Goal: Task Accomplishment & Management: Use online tool/utility

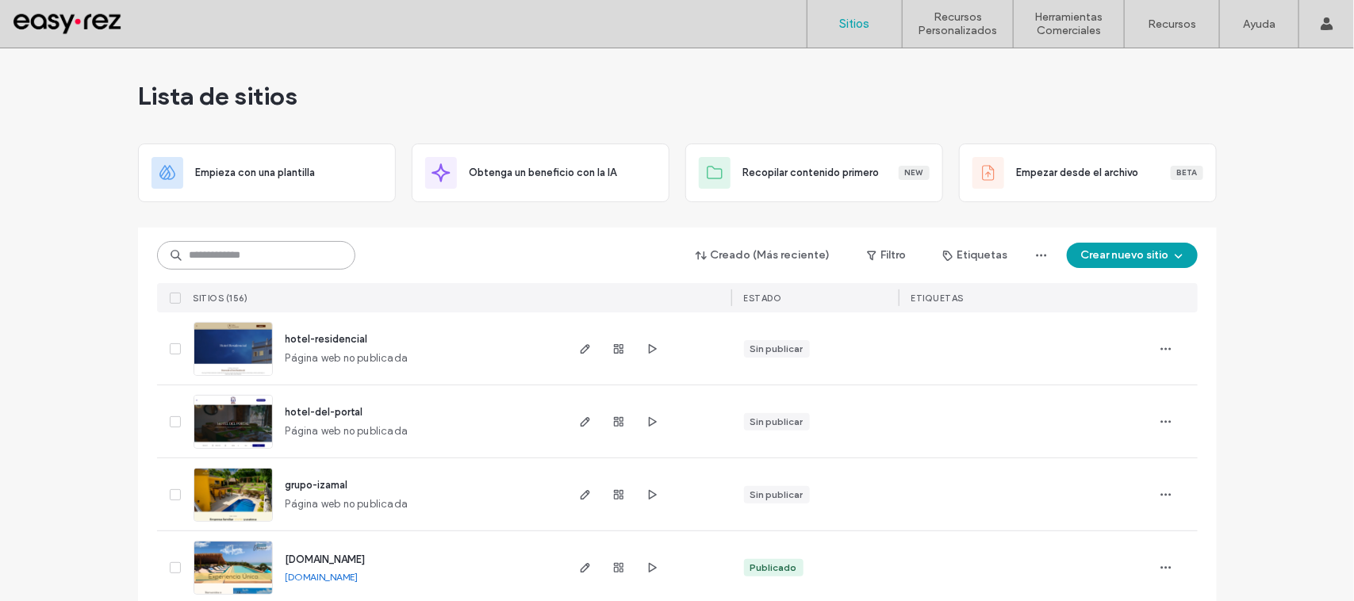
click at [276, 267] on input at bounding box center [256, 255] width 198 height 29
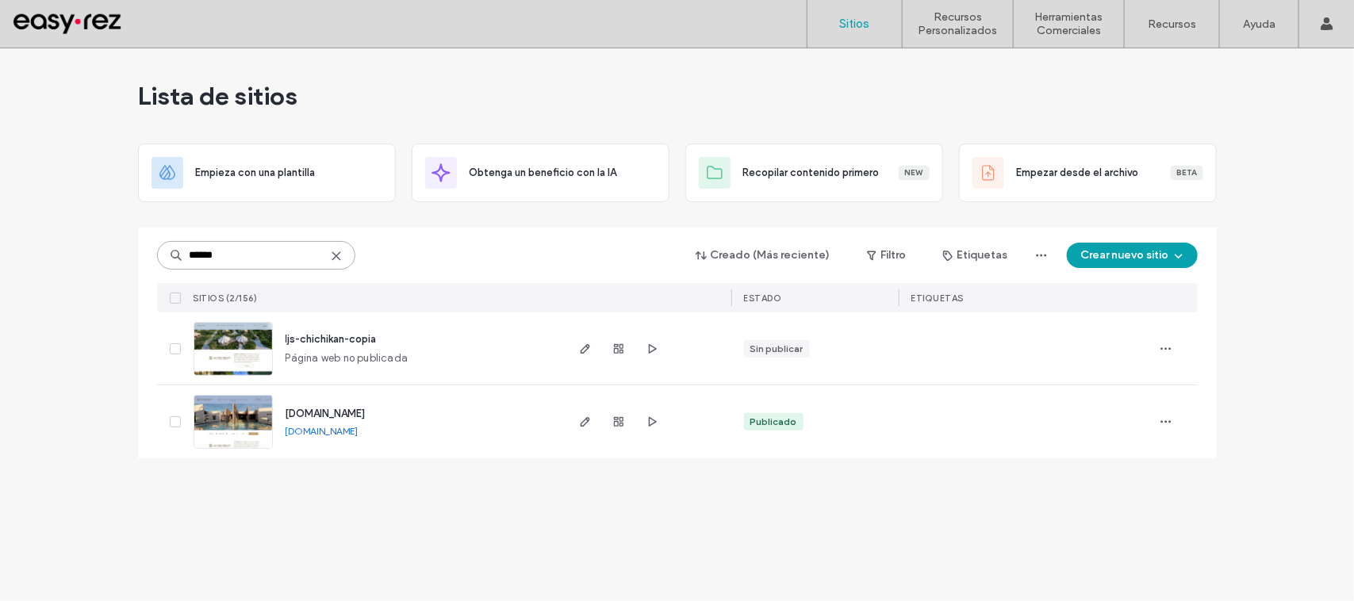
type input "******"
click at [366, 413] on span "[DOMAIN_NAME]" at bounding box center [326, 414] width 80 height 12
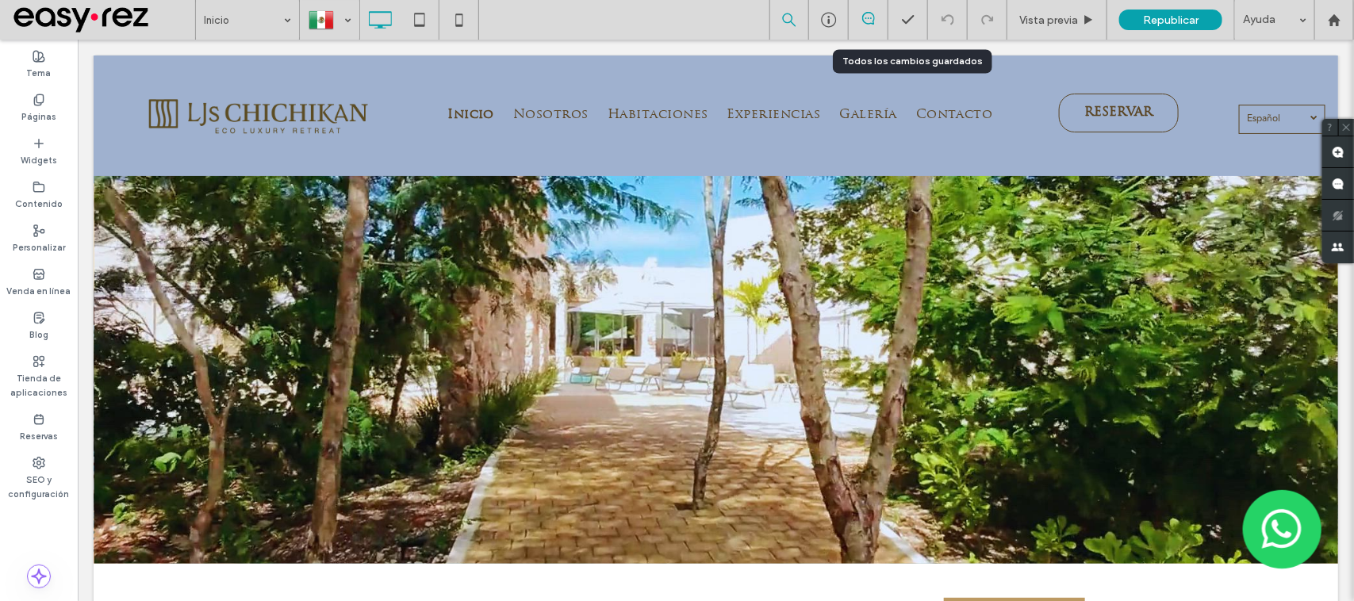
click at [825, 30] on div at bounding box center [829, 20] width 40 height 40
click at [829, 17] on icon at bounding box center [829, 20] width 16 height 16
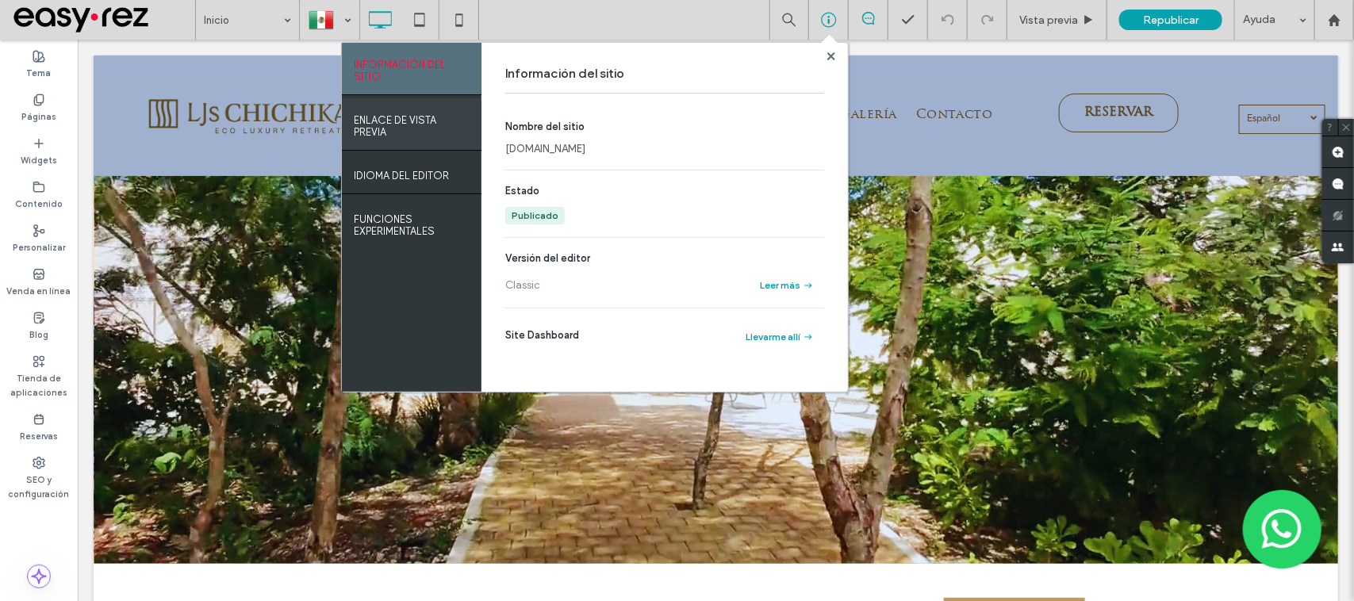
click at [367, 123] on label "ENLACE DE VISTA PREVIA" at bounding box center [412, 122] width 116 height 32
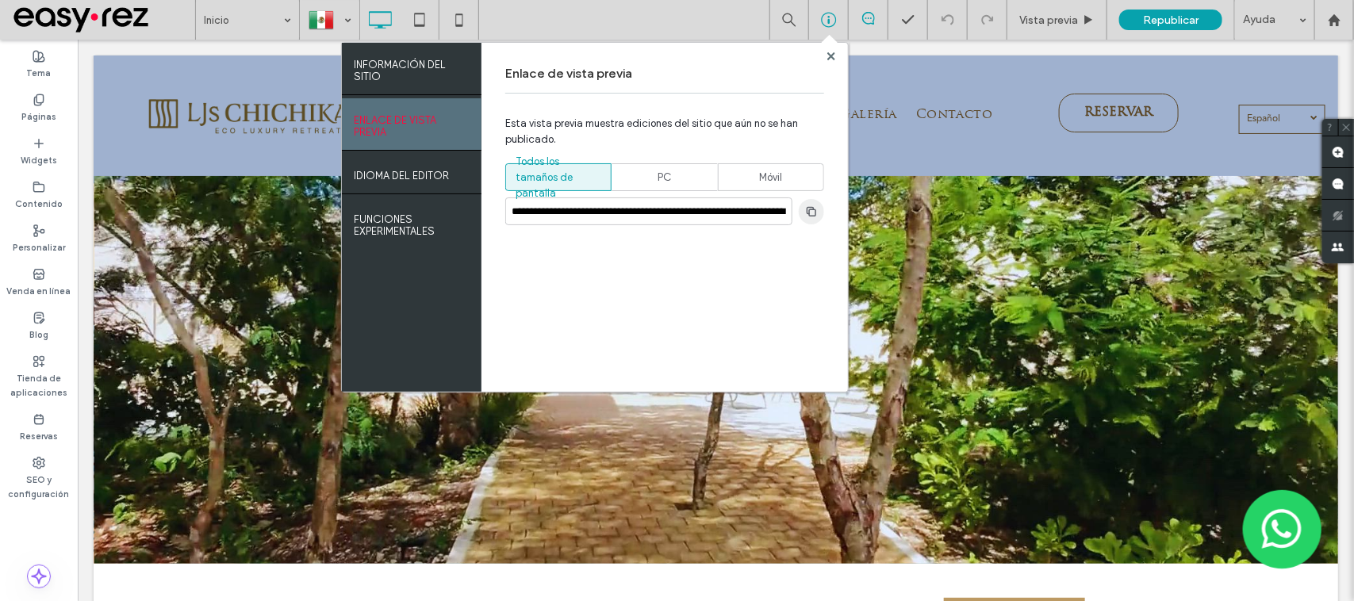
click at [807, 213] on use "button" at bounding box center [812, 211] width 10 height 10
drag, startPoint x: 1330, startPoint y: 26, endPoint x: 1321, endPoint y: 29, distance: 9.8
click at [1330, 28] on div at bounding box center [1335, 20] width 40 height 40
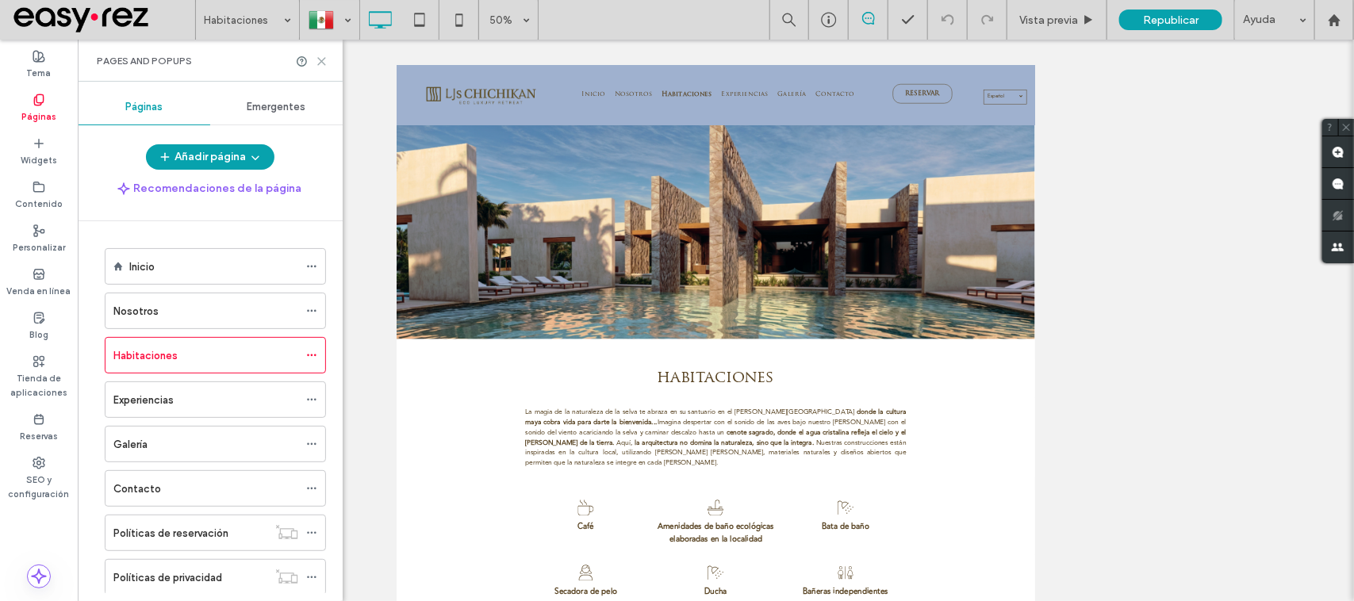
drag, startPoint x: 319, startPoint y: 57, endPoint x: 253, endPoint y: 21, distance: 74.9
click at [319, 57] on icon at bounding box center [322, 62] width 12 height 12
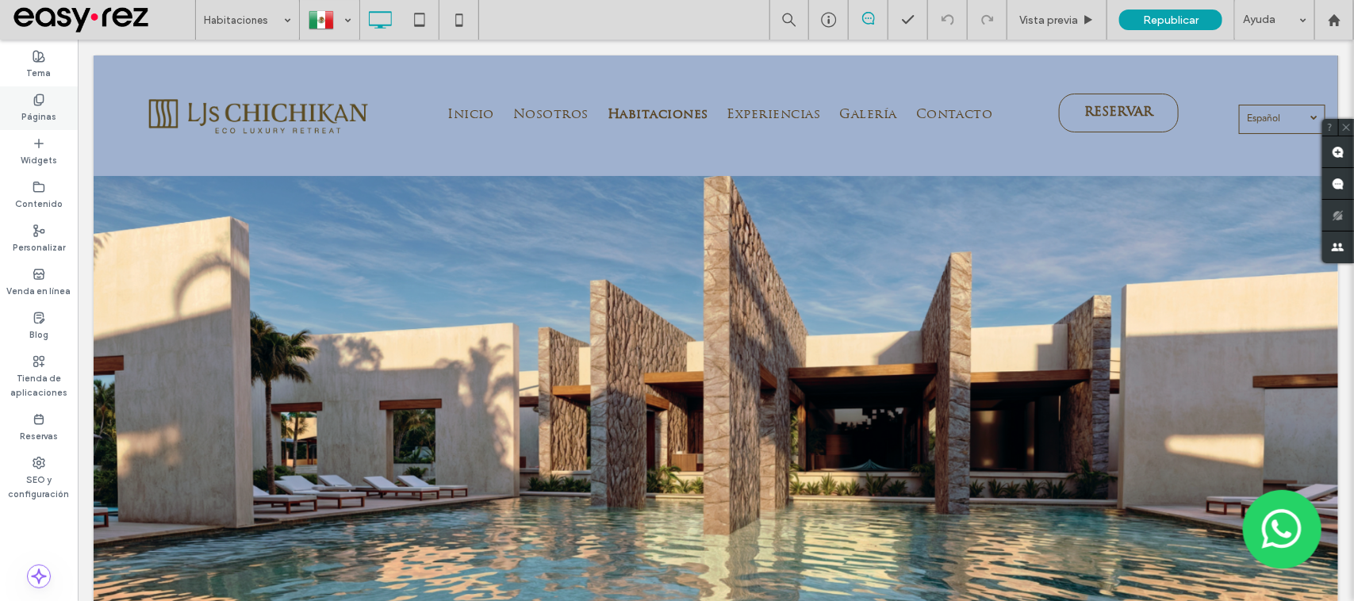
drag, startPoint x: 54, startPoint y: 104, endPoint x: 69, endPoint y: 217, distance: 113.7
click at [54, 104] on div "Páginas" at bounding box center [39, 108] width 78 height 44
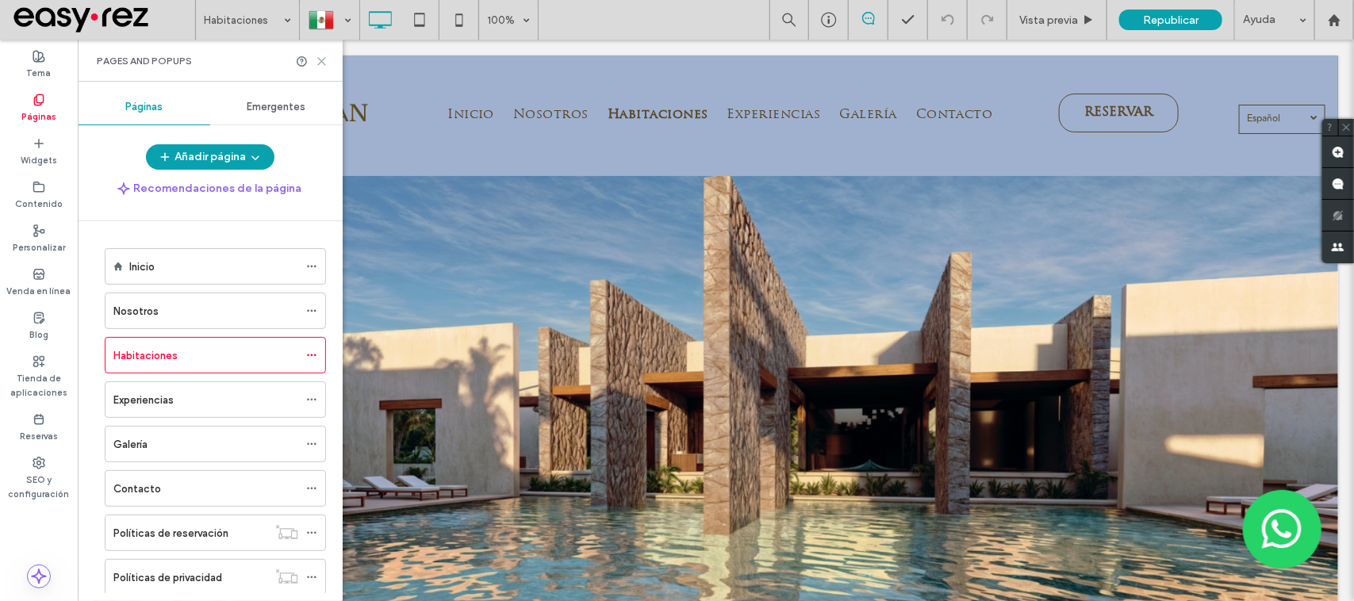
click at [321, 61] on use at bounding box center [321, 61] width 7 height 7
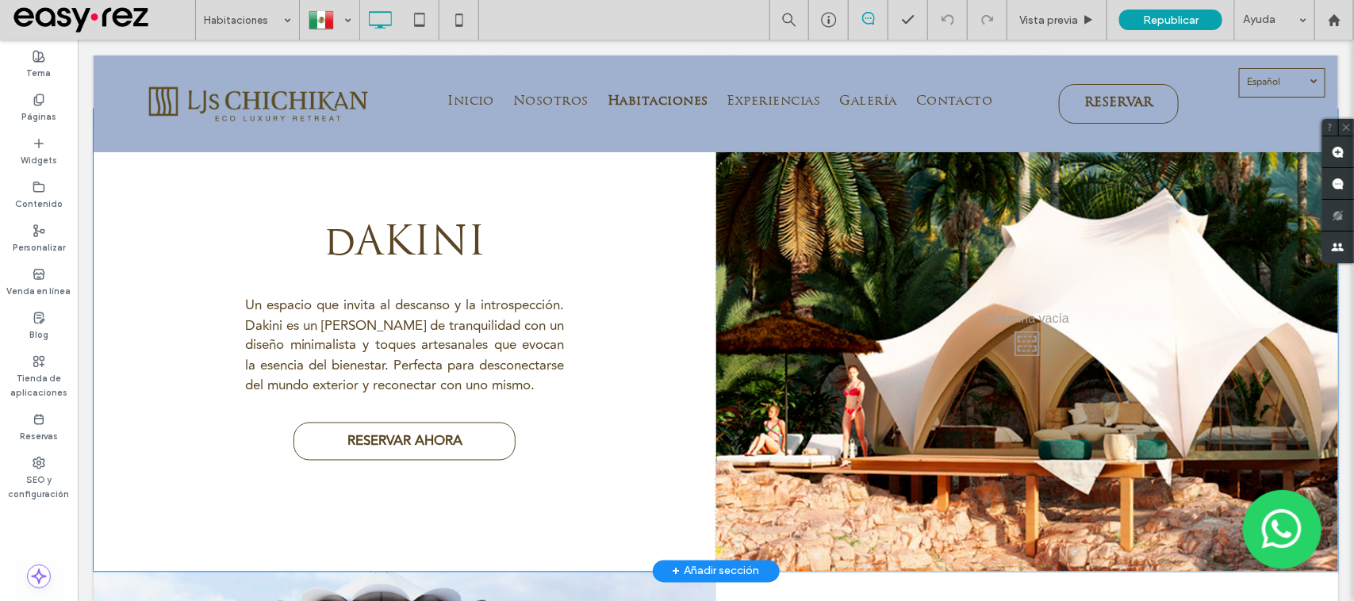
scroll to position [1091, 0]
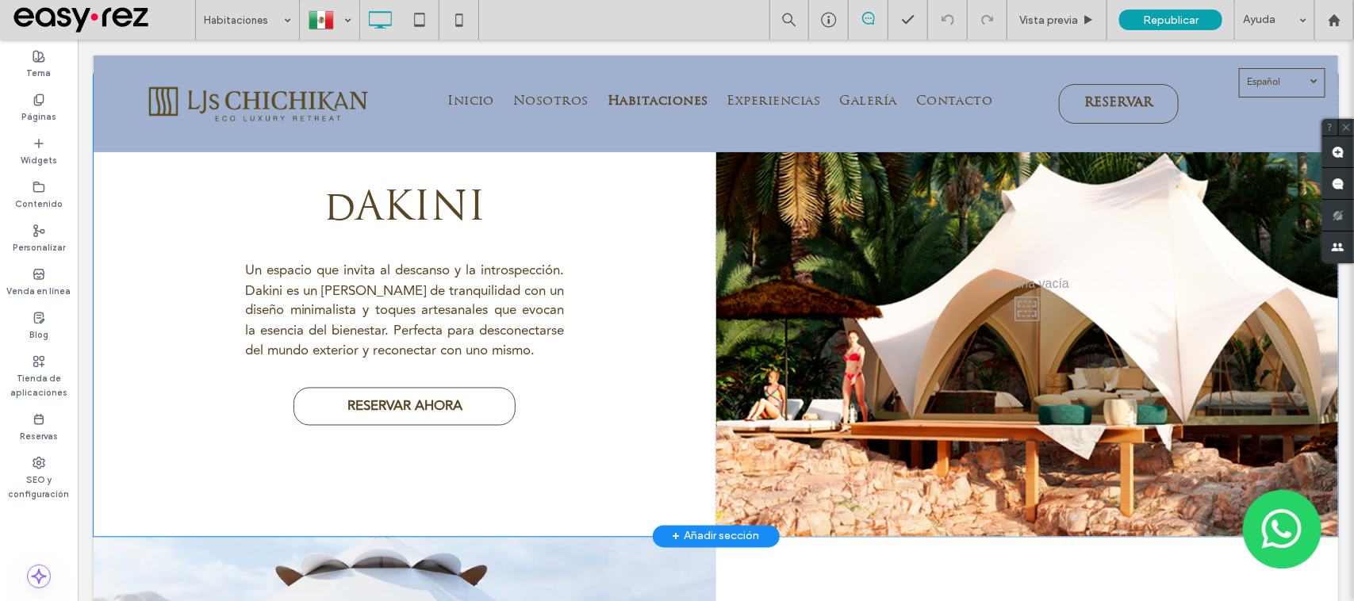
click at [801, 321] on div "Click To Paste" at bounding box center [1027, 305] width 623 height 463
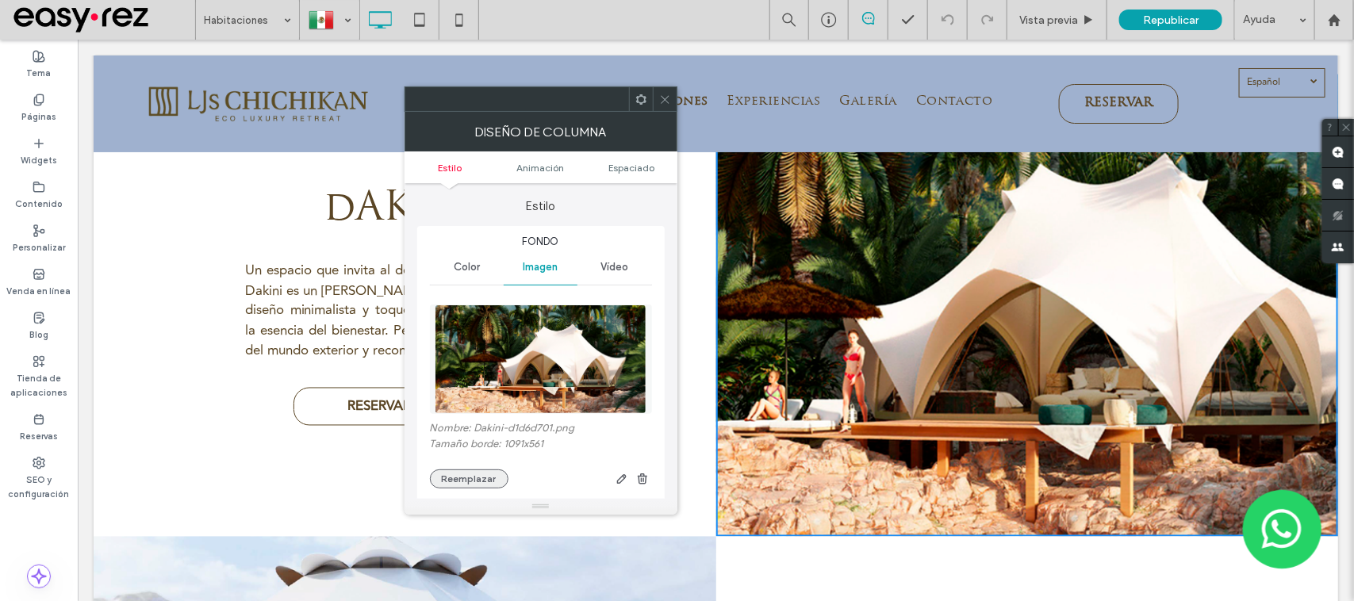
click at [459, 484] on button "Reemplazar" at bounding box center [469, 479] width 79 height 19
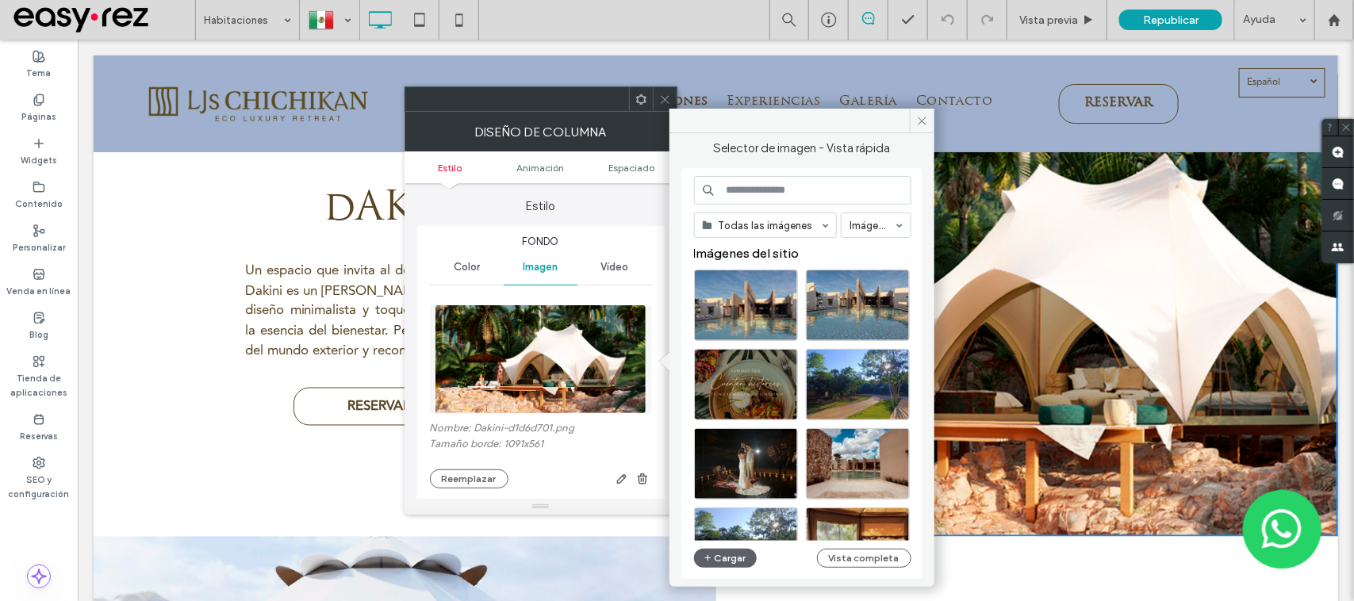
click at [730, 546] on div "Todas las imágenes Imágenes Imágenes del sitio Cargar Vista completa" at bounding box center [802, 374] width 217 height 396
click at [732, 550] on button "Cargar" at bounding box center [725, 558] width 63 height 19
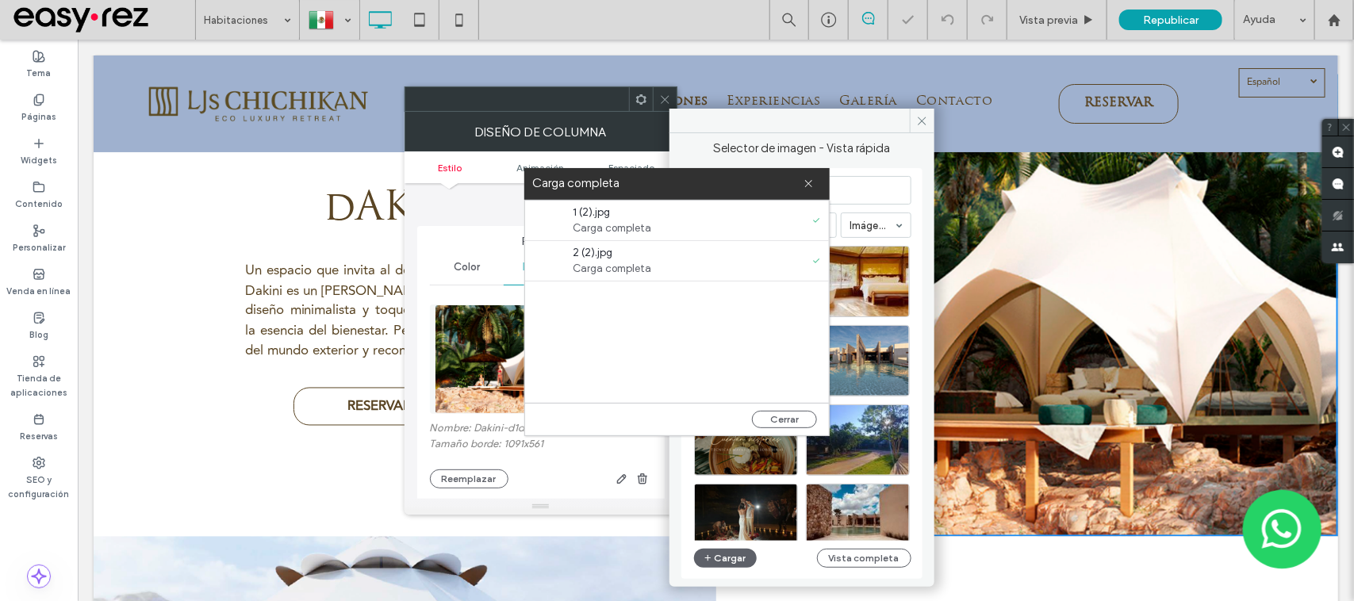
click at [668, 96] on use at bounding box center [665, 99] width 8 height 8
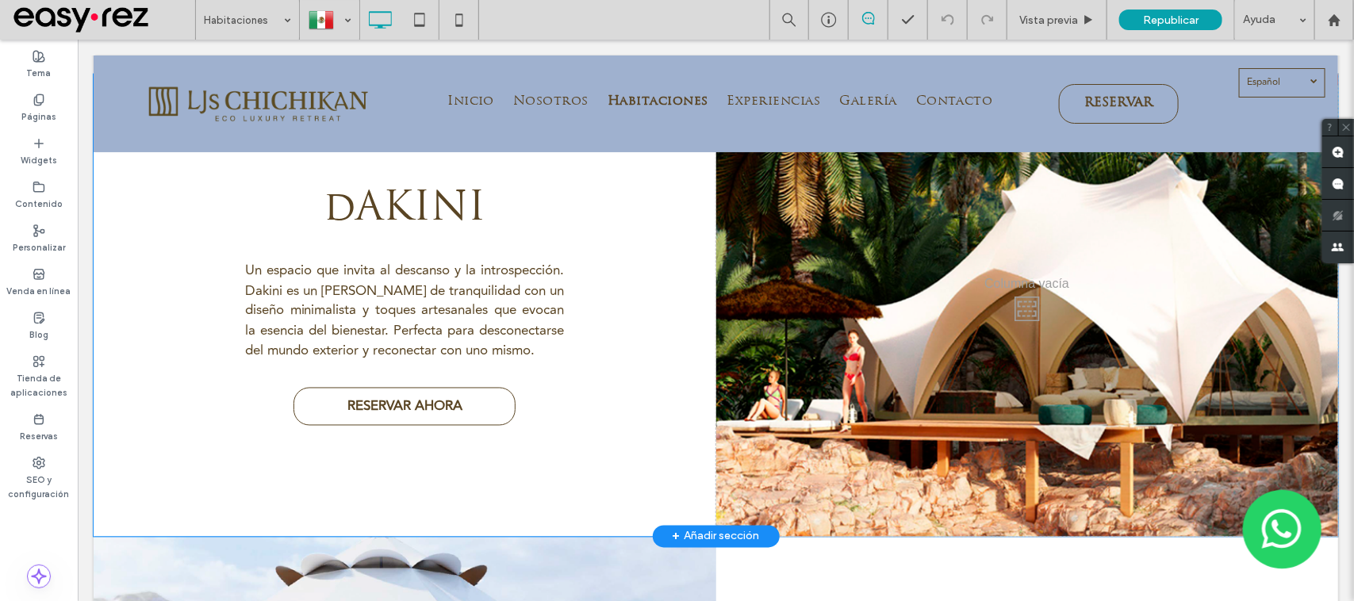
click at [941, 278] on div "Click To Paste" at bounding box center [1027, 305] width 623 height 463
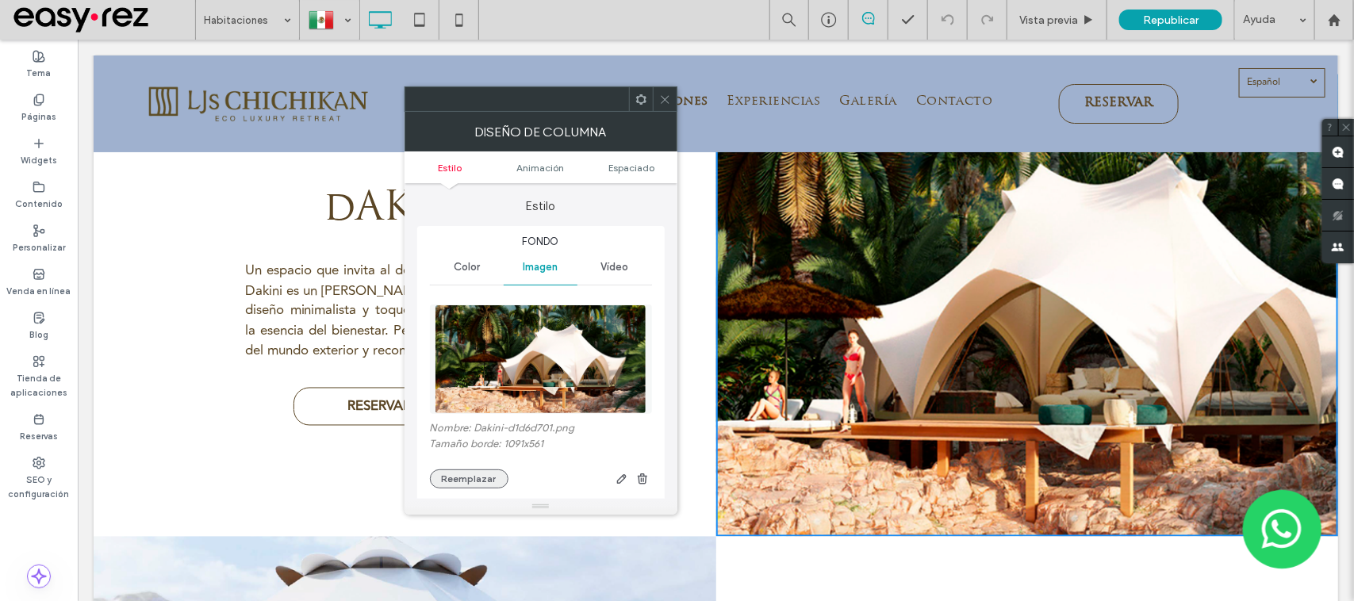
click at [482, 476] on button "Reemplazar" at bounding box center [469, 479] width 79 height 19
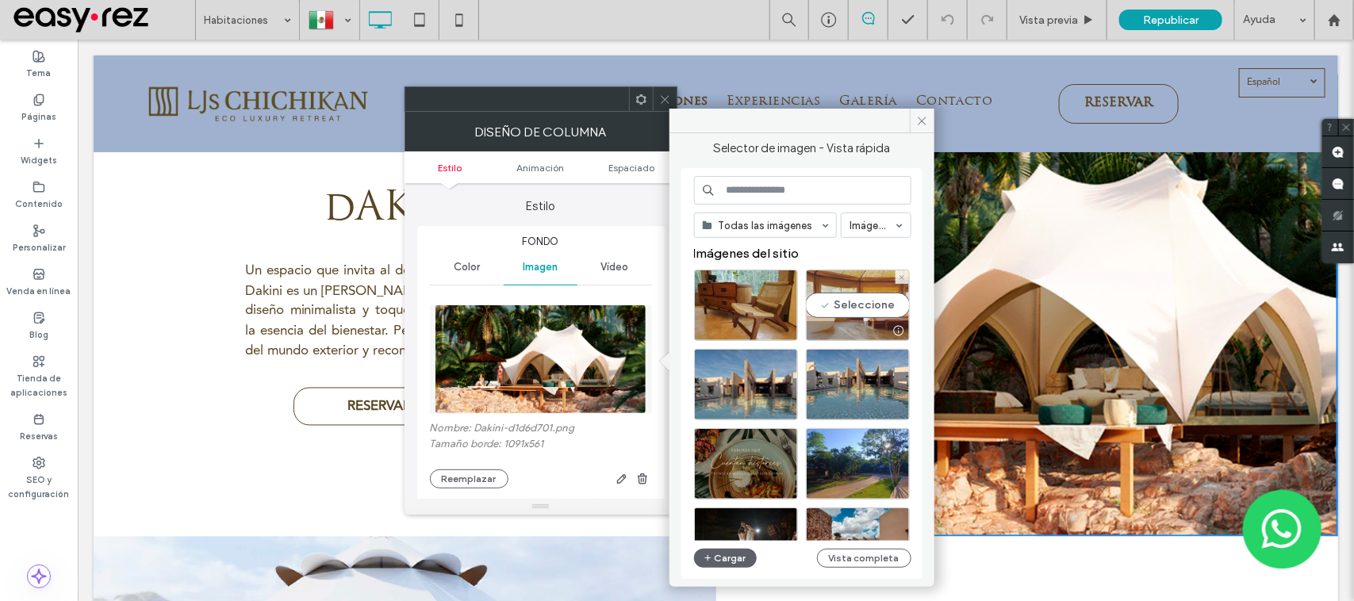
click at [810, 309] on div "Seleccione" at bounding box center [858, 305] width 104 height 71
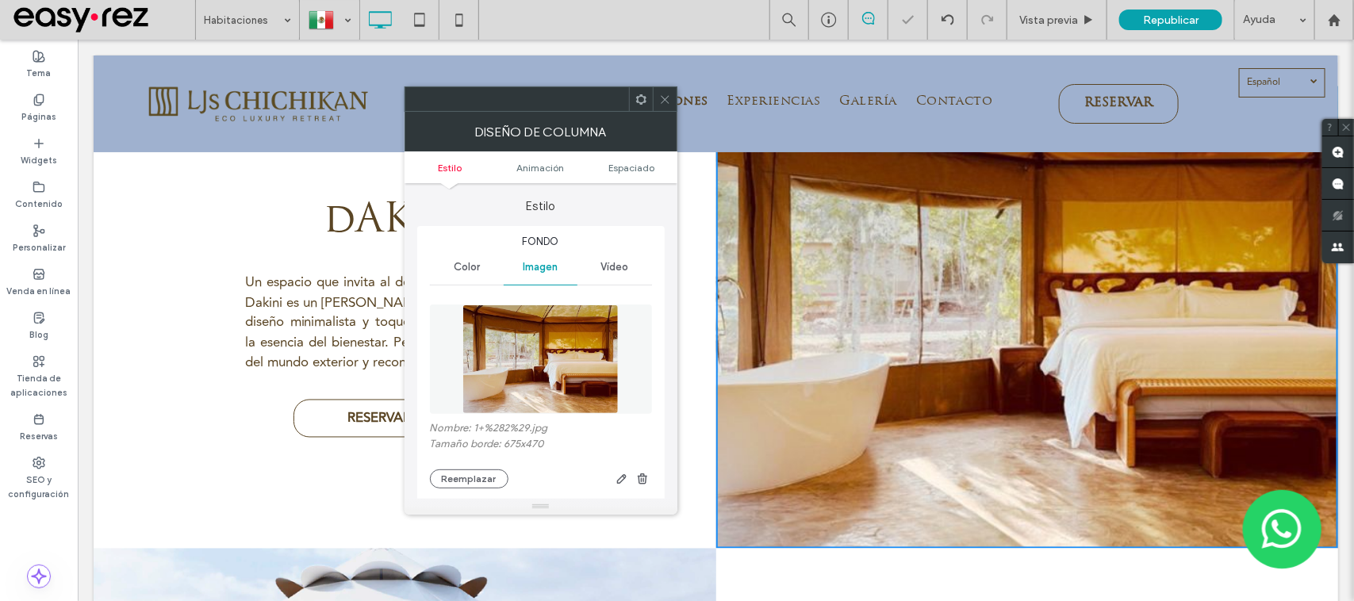
click at [667, 94] on icon at bounding box center [665, 100] width 12 height 12
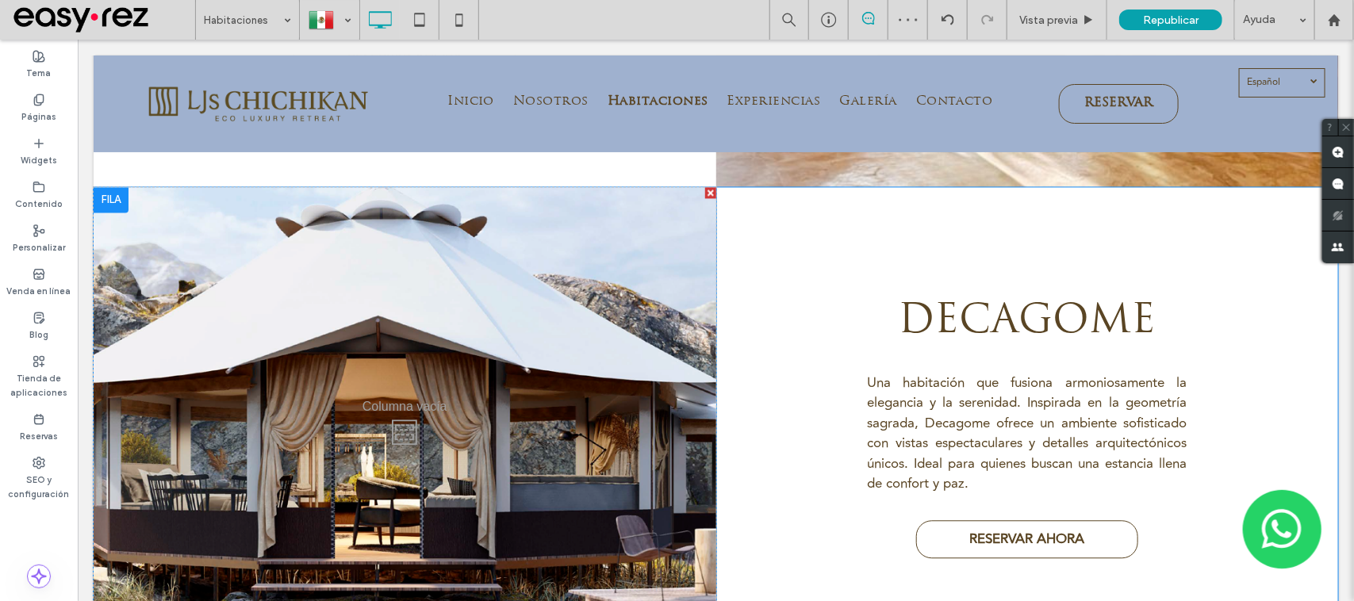
scroll to position [1476, 0]
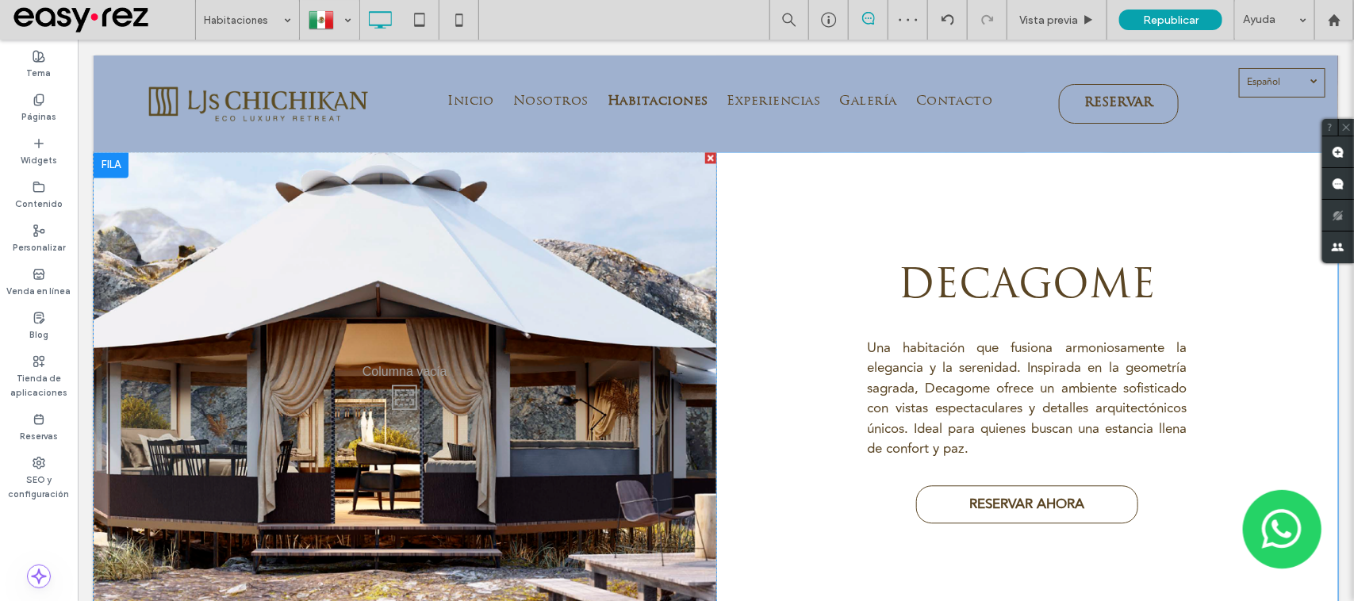
click at [582, 275] on div "Click To Paste" at bounding box center [404, 393] width 623 height 482
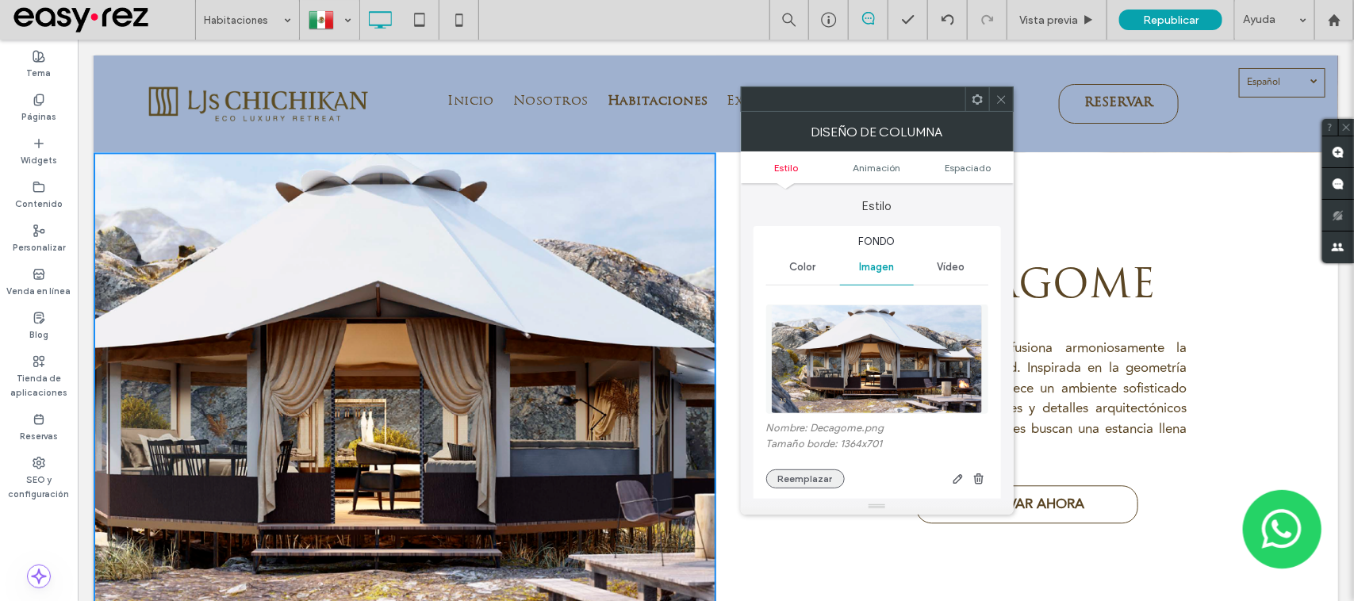
click at [806, 486] on button "Reemplazar" at bounding box center [805, 479] width 79 height 19
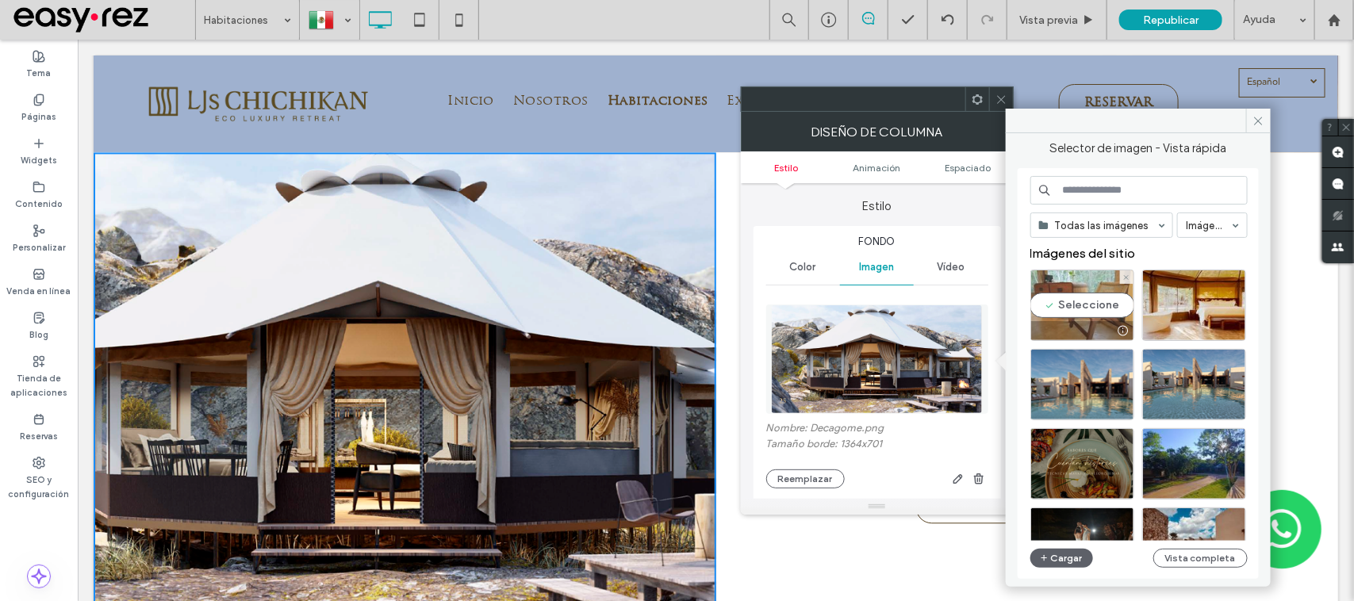
click at [1108, 303] on div "Seleccione" at bounding box center [1083, 305] width 104 height 71
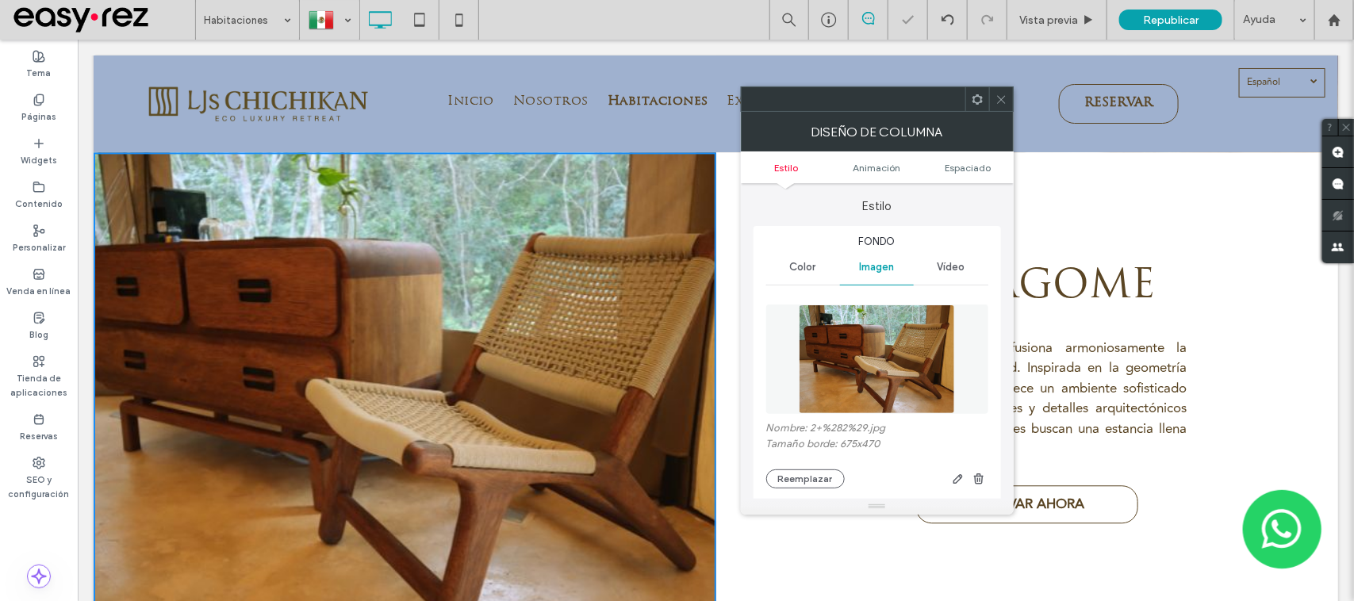
click at [996, 91] on span at bounding box center [1002, 99] width 12 height 24
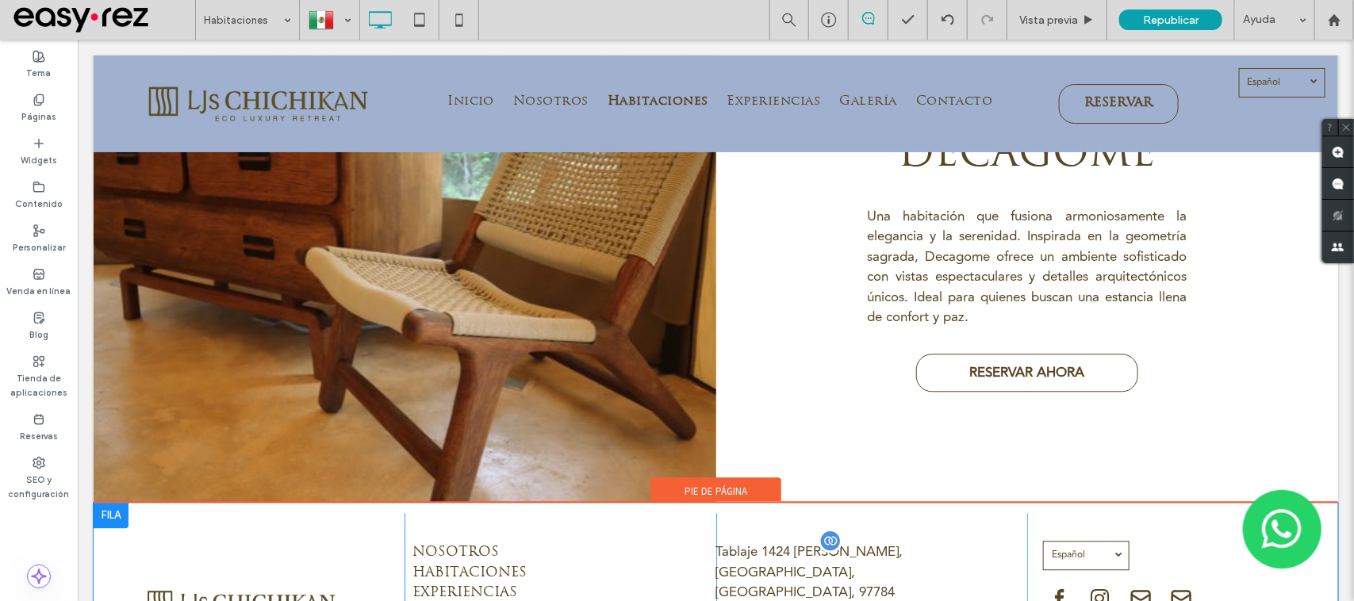
scroll to position [1674, 0]
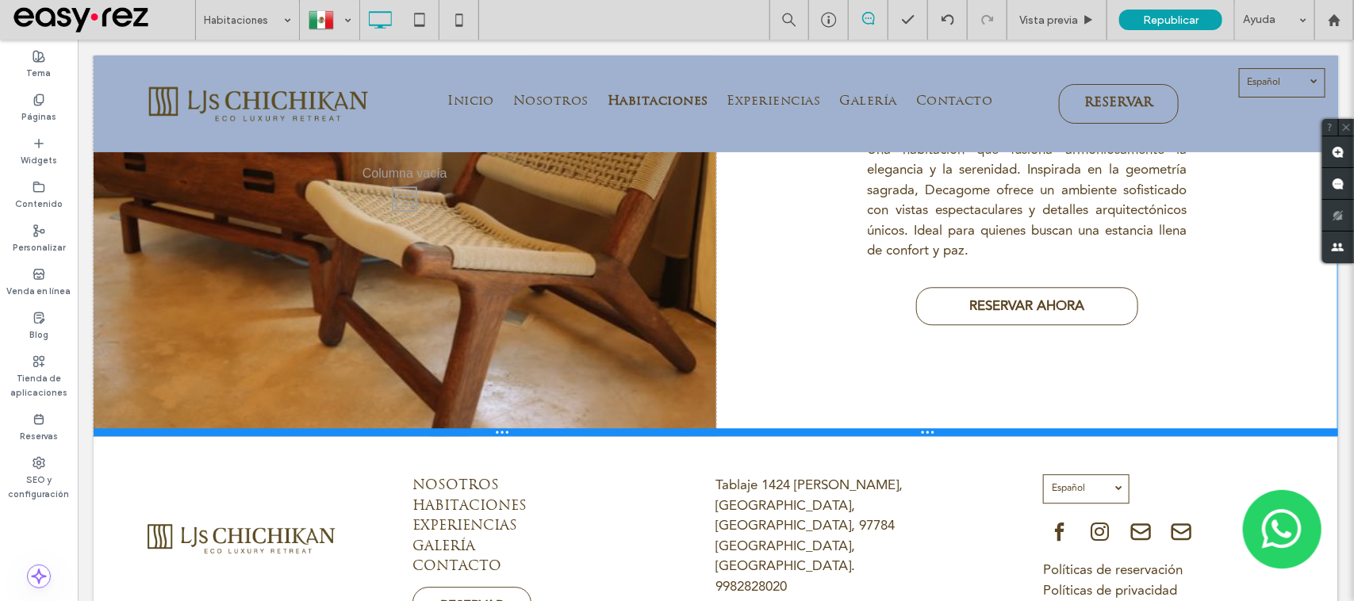
drag, startPoint x: 837, startPoint y: 426, endPoint x: 841, endPoint y: 313, distance: 112.7
click at [841, 313] on div "Click To Paste DECAGOME Una habitación que fusiona armoniosamente la elegancia …" at bounding box center [715, 194] width 1245 height 482
drag, startPoint x: 568, startPoint y: 428, endPoint x: 580, endPoint y: 343, distance: 86.5
click at [580, 343] on div "Click To Paste DECAGOME Una habitación que fusiona armoniosamente la elegancia …" at bounding box center [715, 194] width 1245 height 482
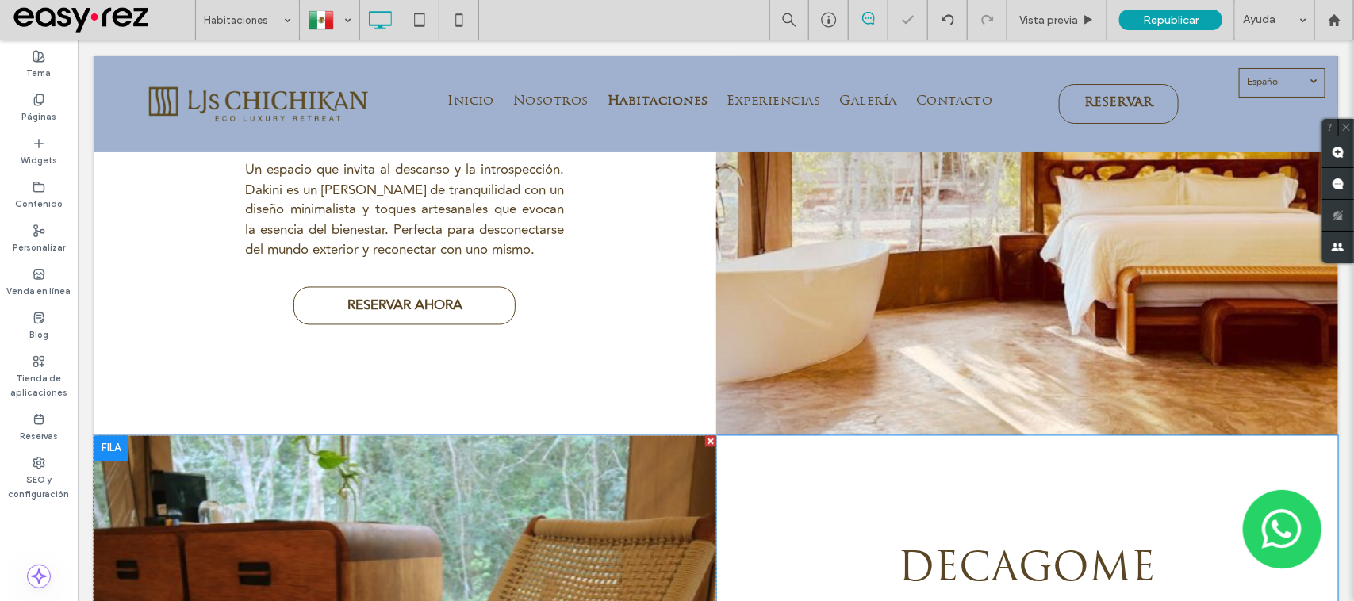
scroll to position [1190, 0]
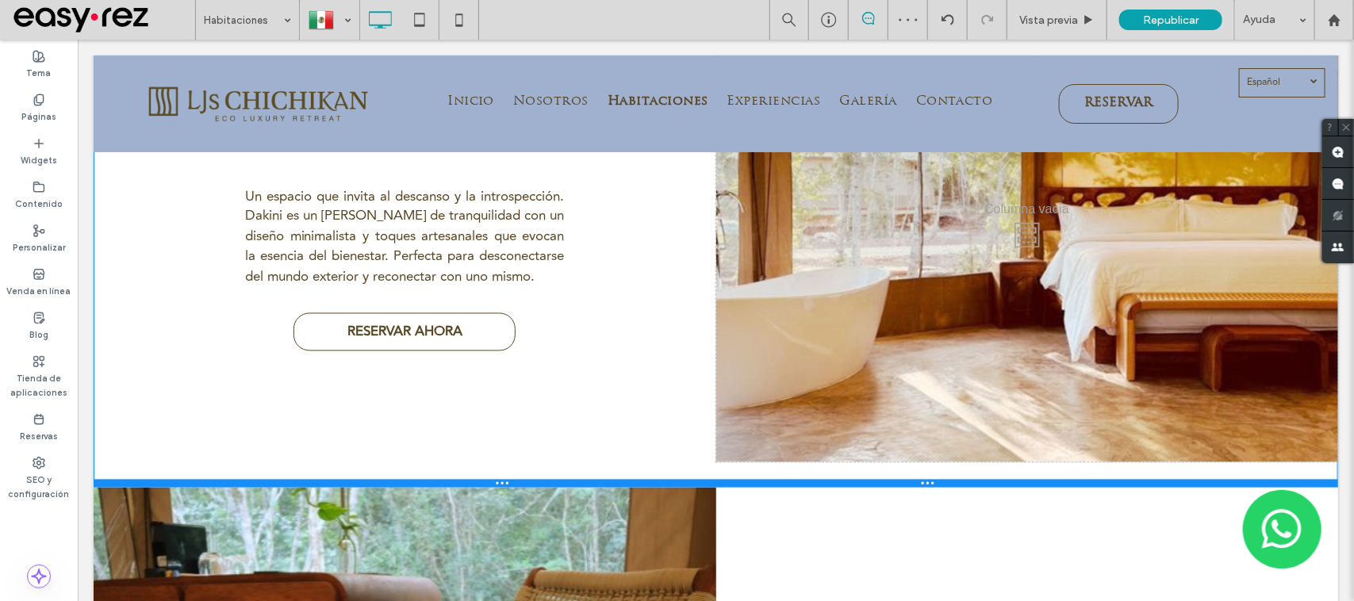
drag, startPoint x: 639, startPoint y: 430, endPoint x: 651, endPoint y: 480, distance: 51.4
click at [651, 480] on div at bounding box center [715, 483] width 1245 height 8
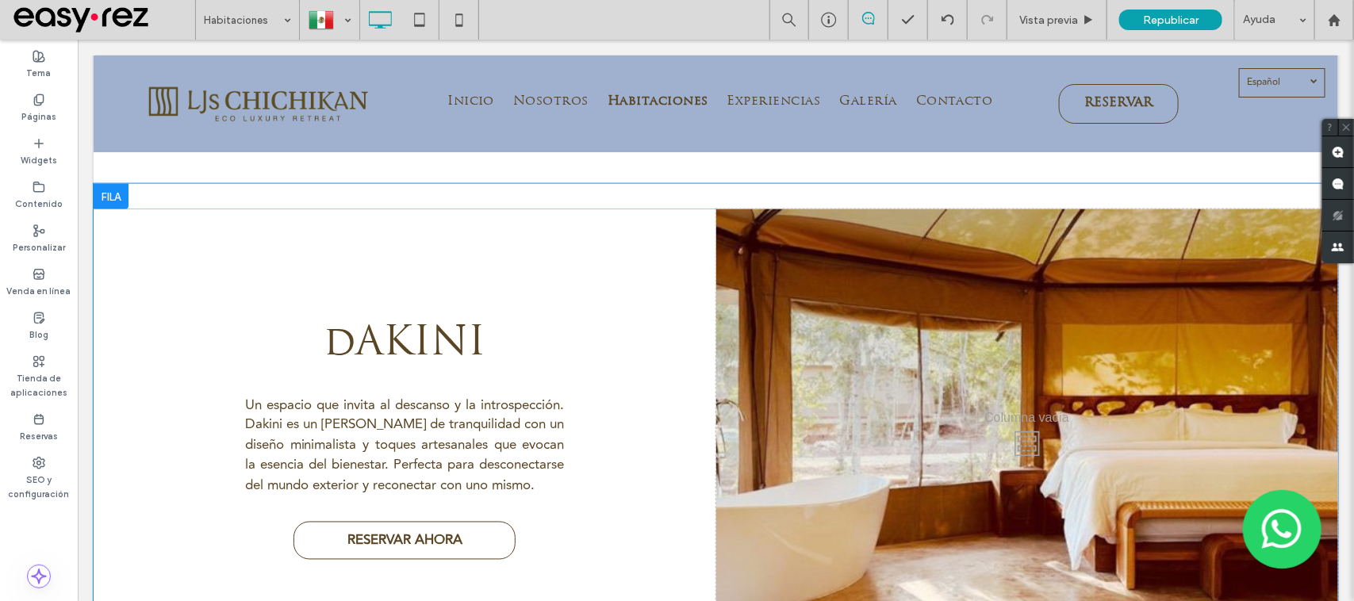
scroll to position [980, 0]
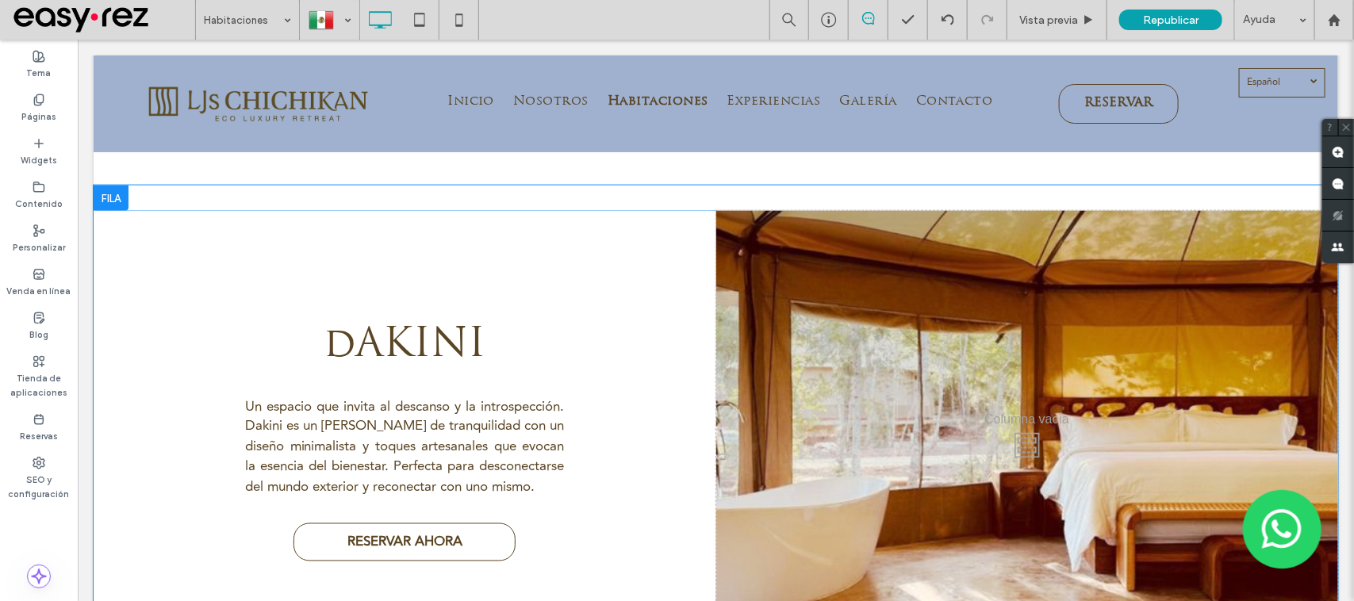
click at [849, 266] on div "Click To Paste" at bounding box center [1027, 441] width 623 height 463
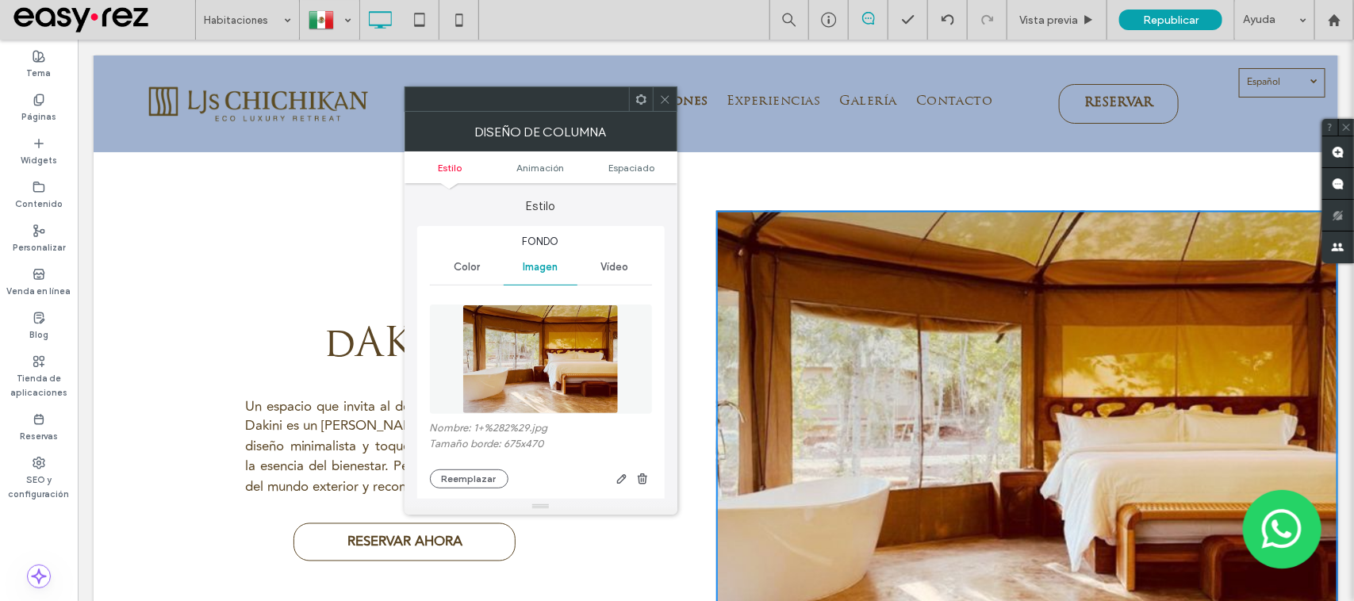
scroll to position [198, 0]
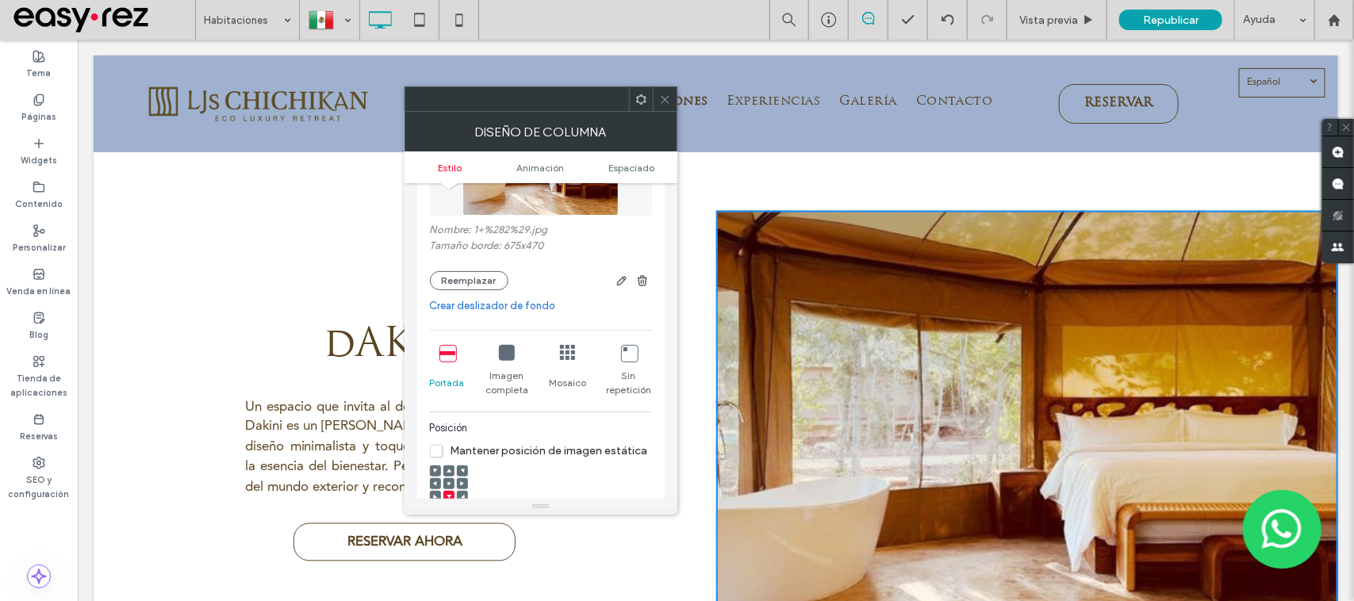
click at [509, 350] on icon at bounding box center [507, 353] width 16 height 16
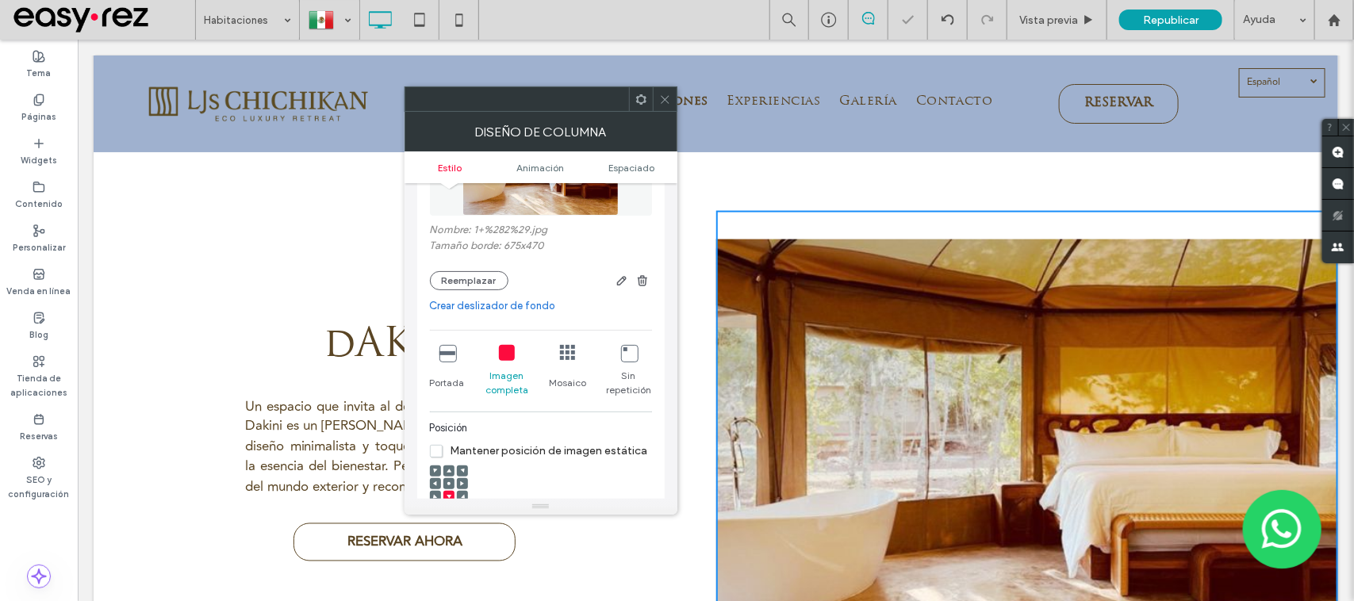
click at [670, 104] on div at bounding box center [665, 99] width 24 height 24
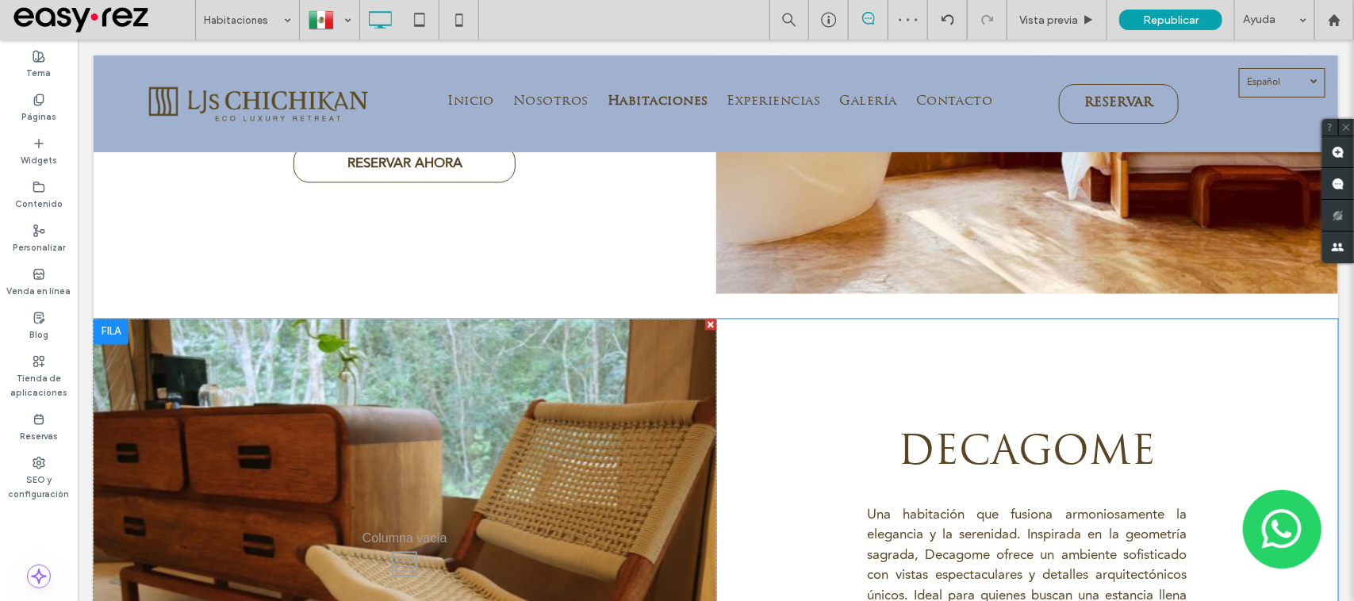
scroll to position [1377, 0]
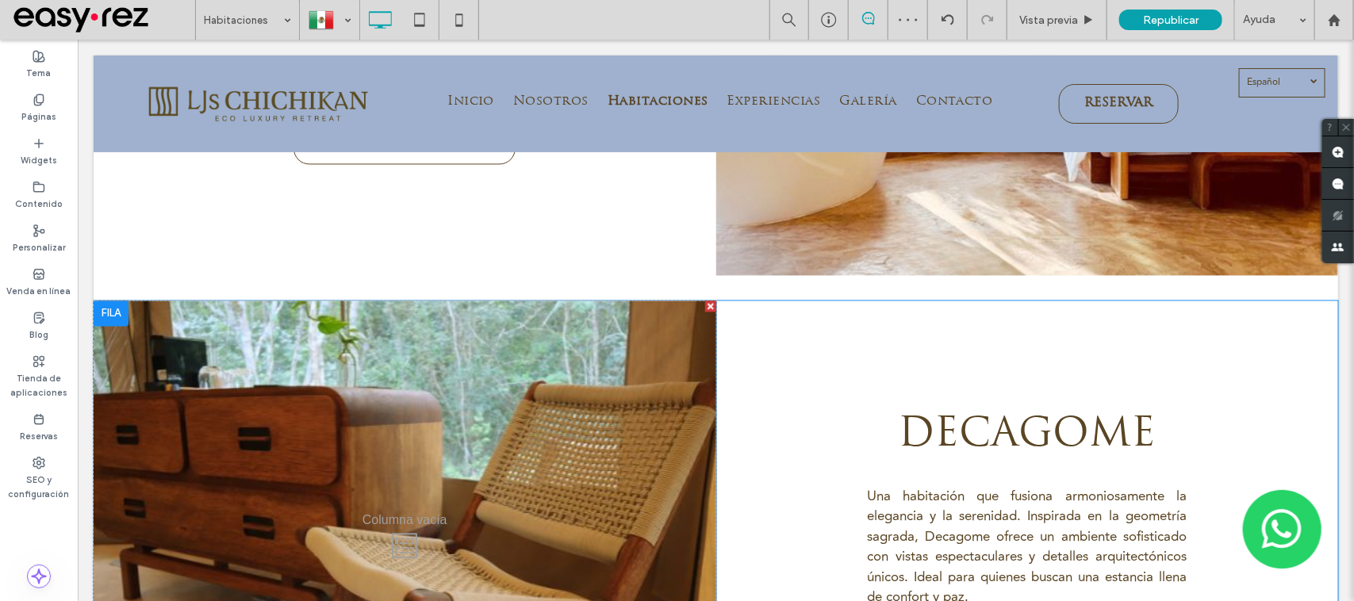
drag, startPoint x: 462, startPoint y: 511, endPoint x: 460, endPoint y: 496, distance: 15.2
click at [461, 509] on div "Click To Paste" at bounding box center [404, 542] width 623 height 482
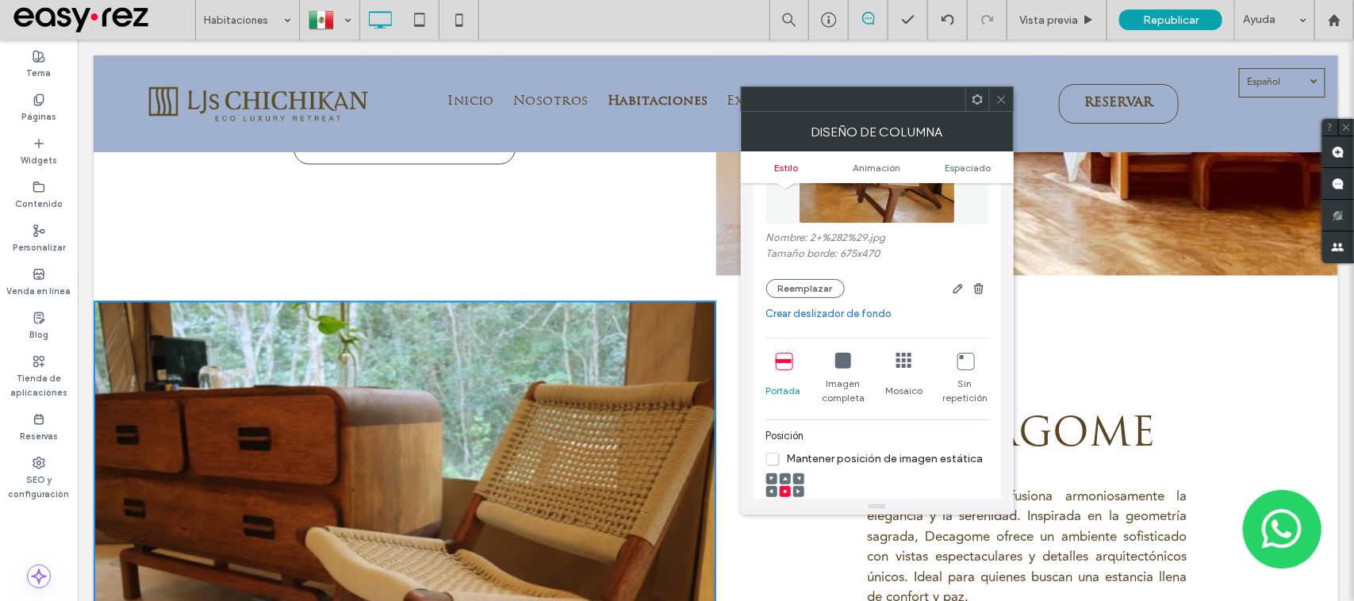
scroll to position [198, 0]
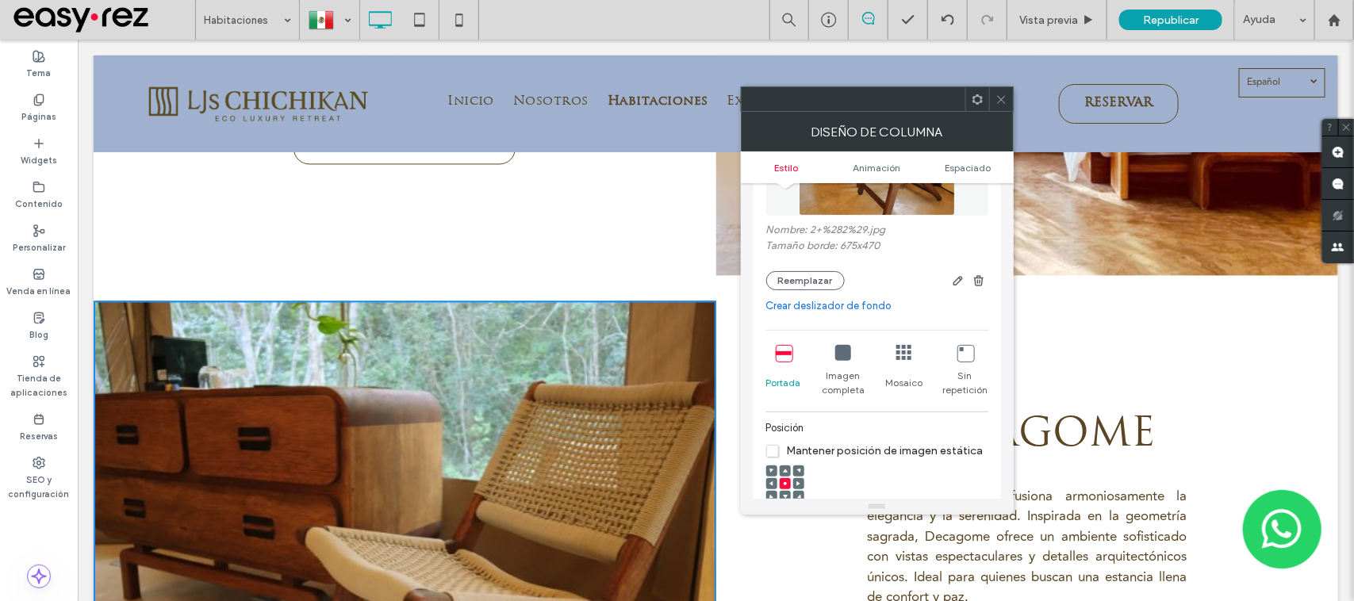
click at [821, 345] on div "Portada Imagen completa Mosaico Sin repetición" at bounding box center [877, 371] width 222 height 65
click at [835, 359] on icon at bounding box center [843, 353] width 16 height 16
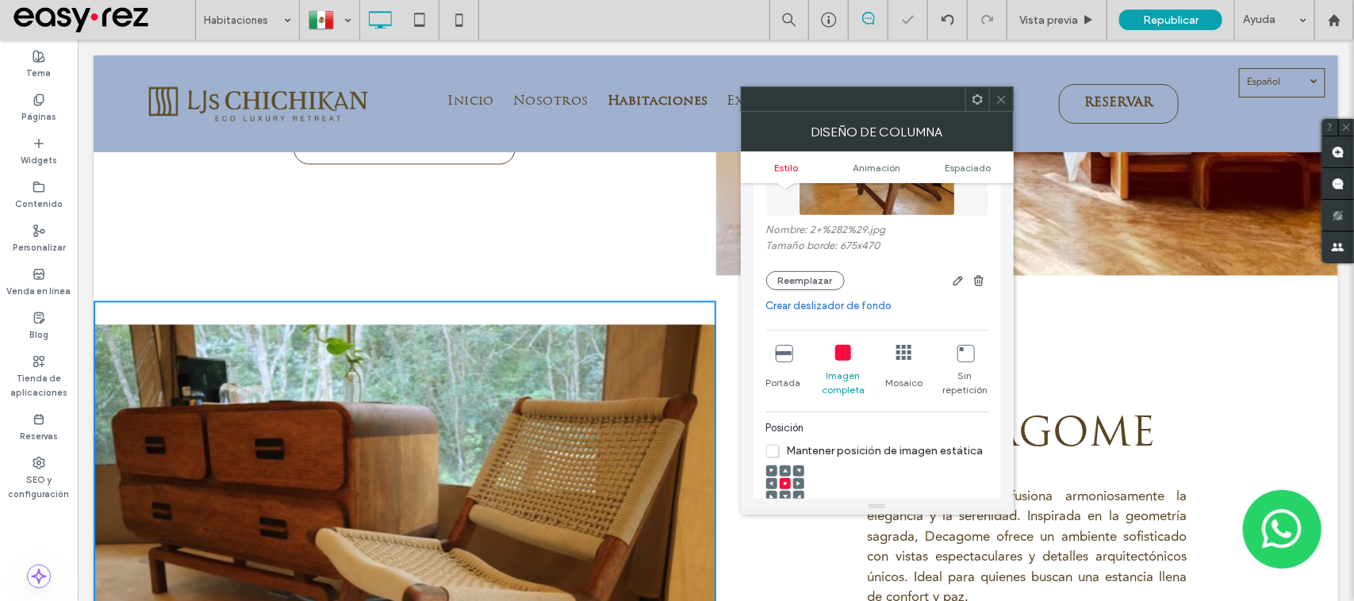
click at [1004, 108] on span at bounding box center [1002, 99] width 12 height 24
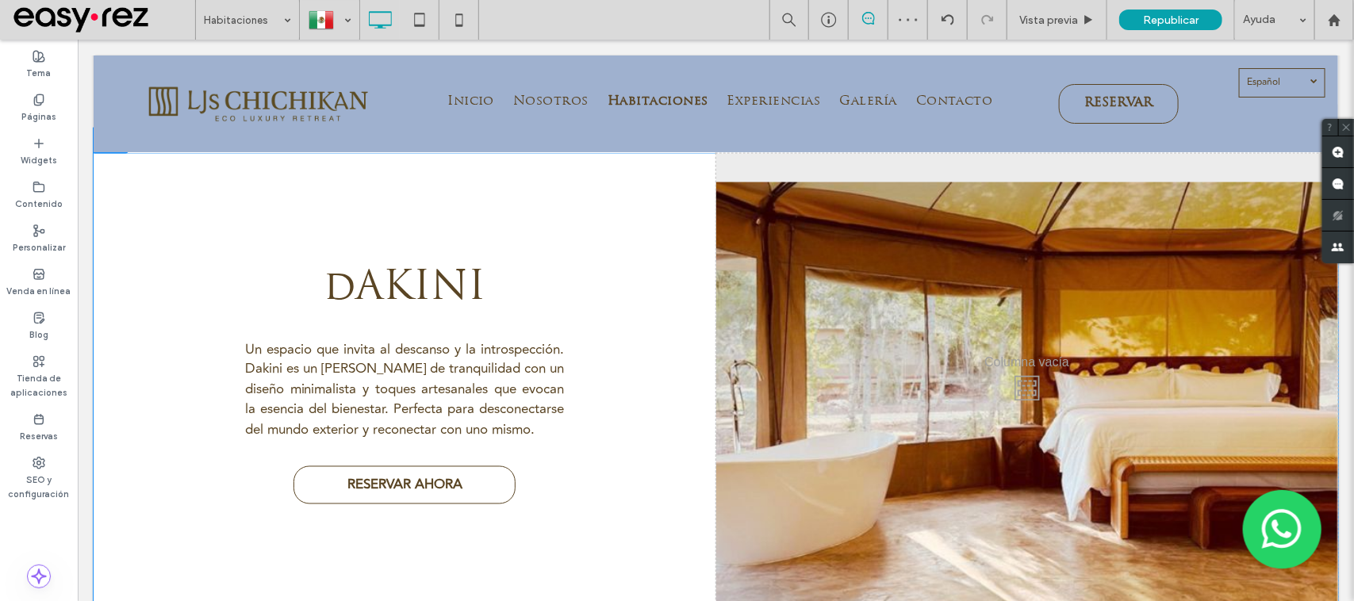
scroll to position [1190, 0]
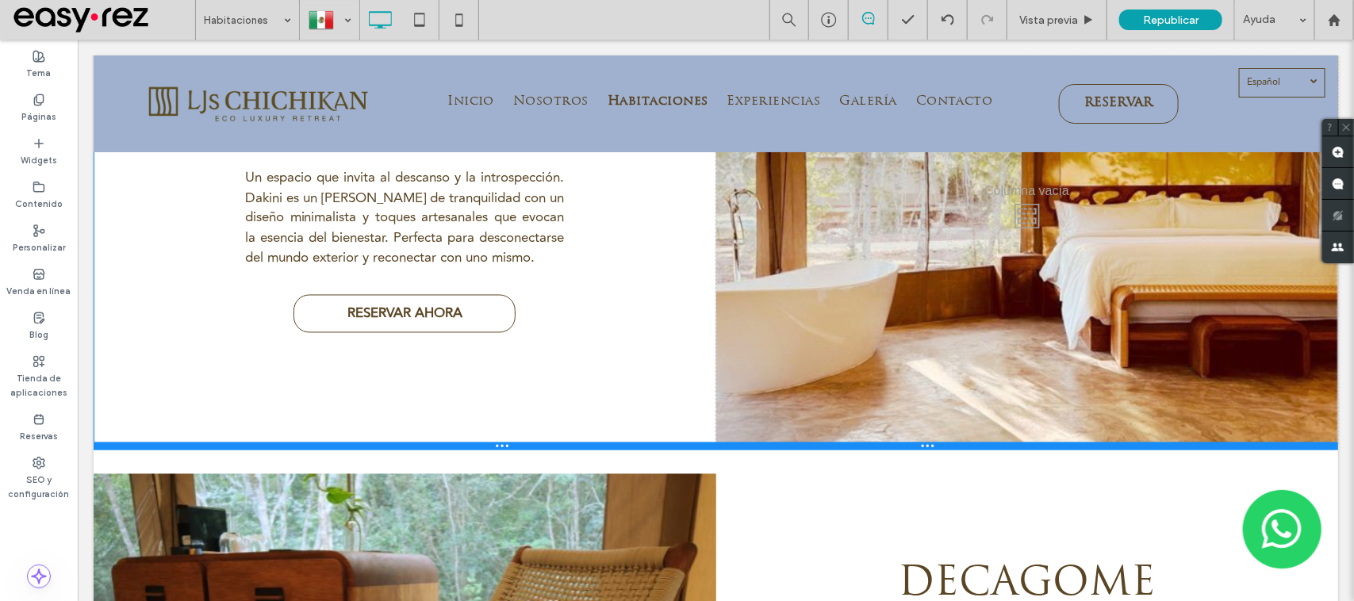
drag, startPoint x: 797, startPoint y: 481, endPoint x: 789, endPoint y: 444, distance: 37.3
click at [789, 444] on div at bounding box center [715, 446] width 1245 height 8
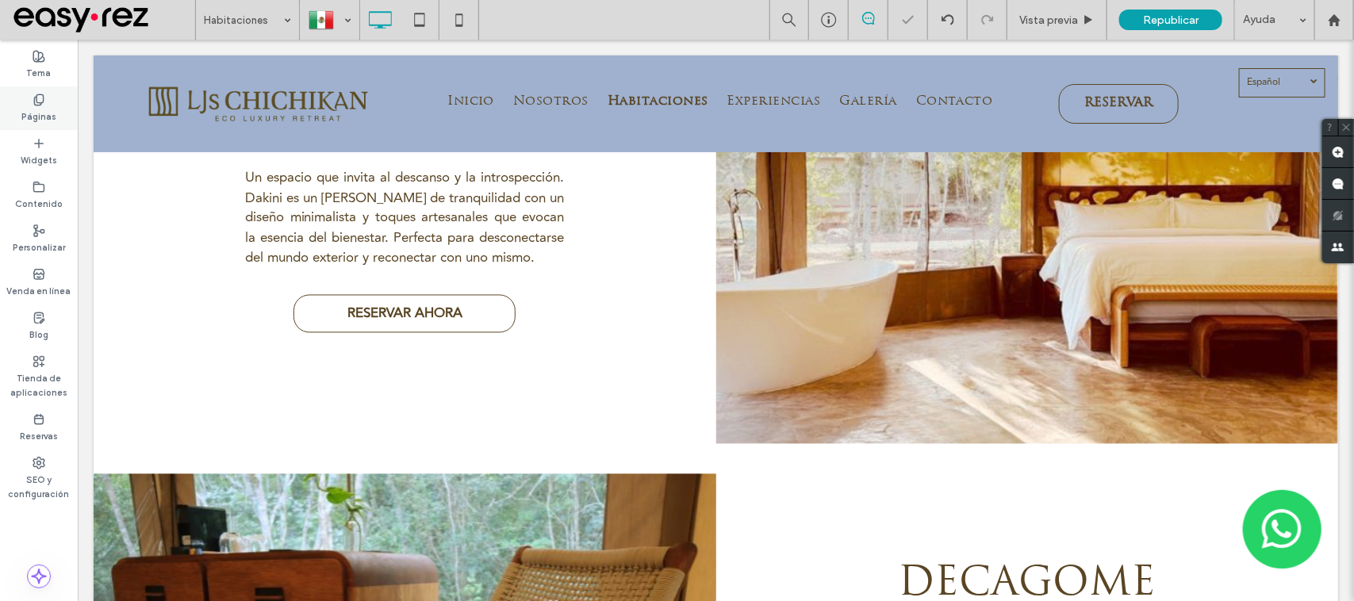
click at [24, 102] on div "Páginas" at bounding box center [39, 108] width 78 height 44
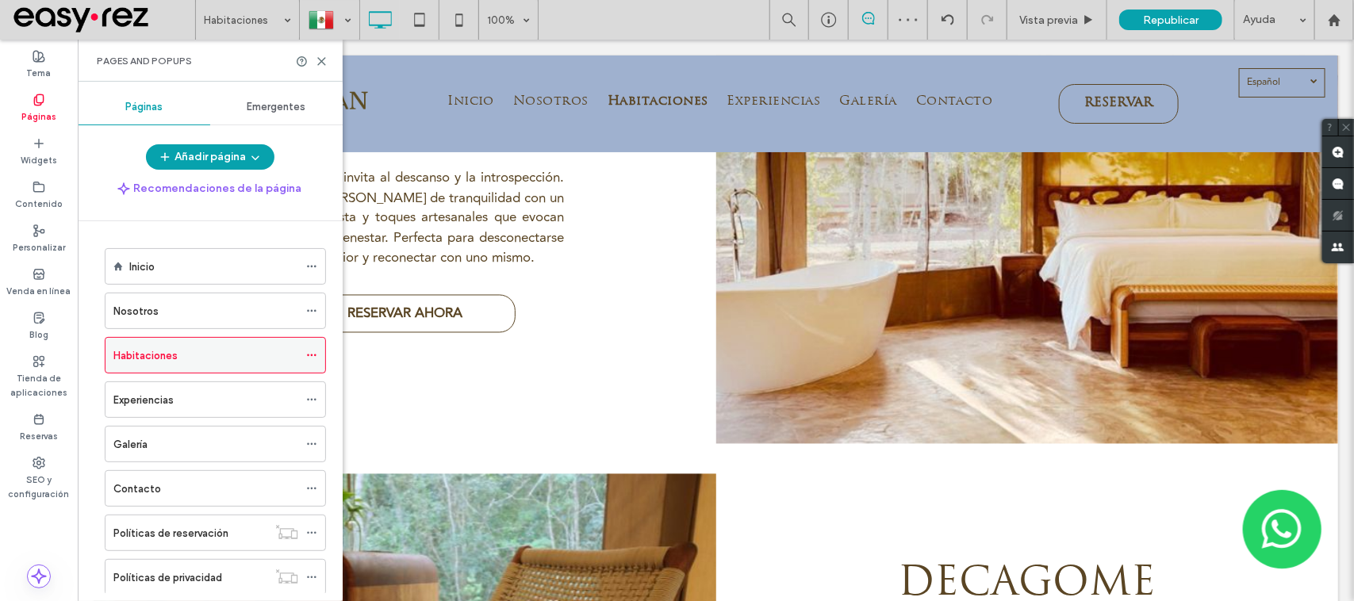
click at [311, 355] on icon at bounding box center [311, 355] width 11 height 11
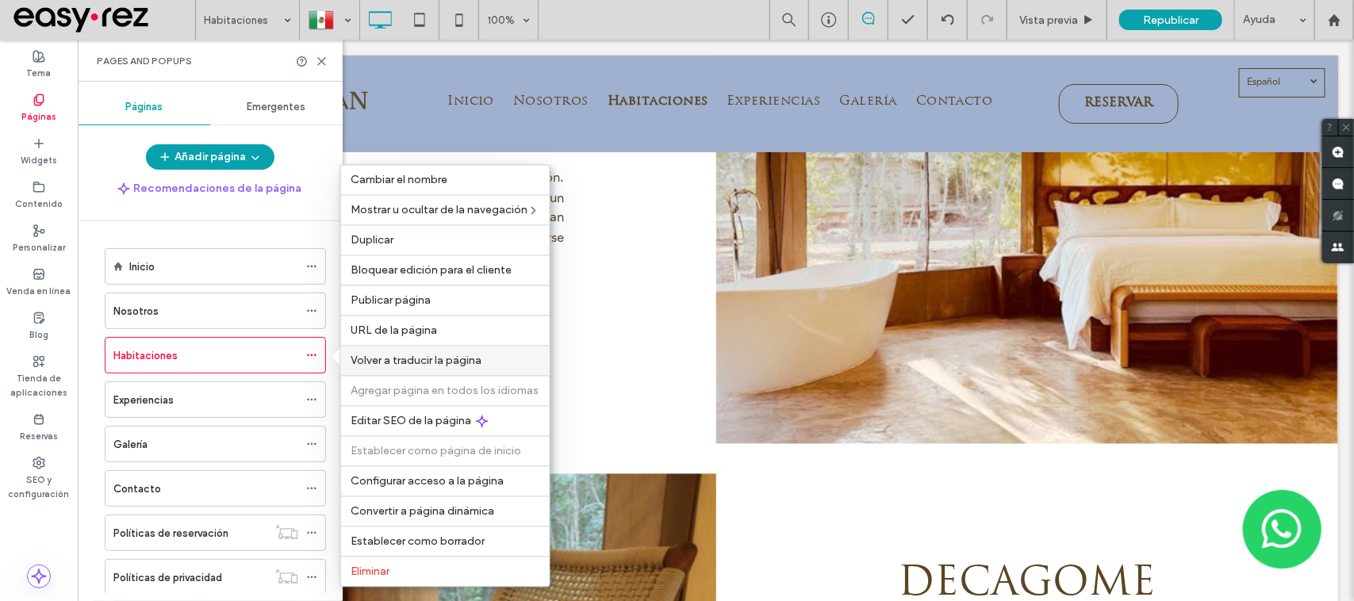
click at [465, 374] on div "Volver a traducir la página" at bounding box center [445, 361] width 209 height 30
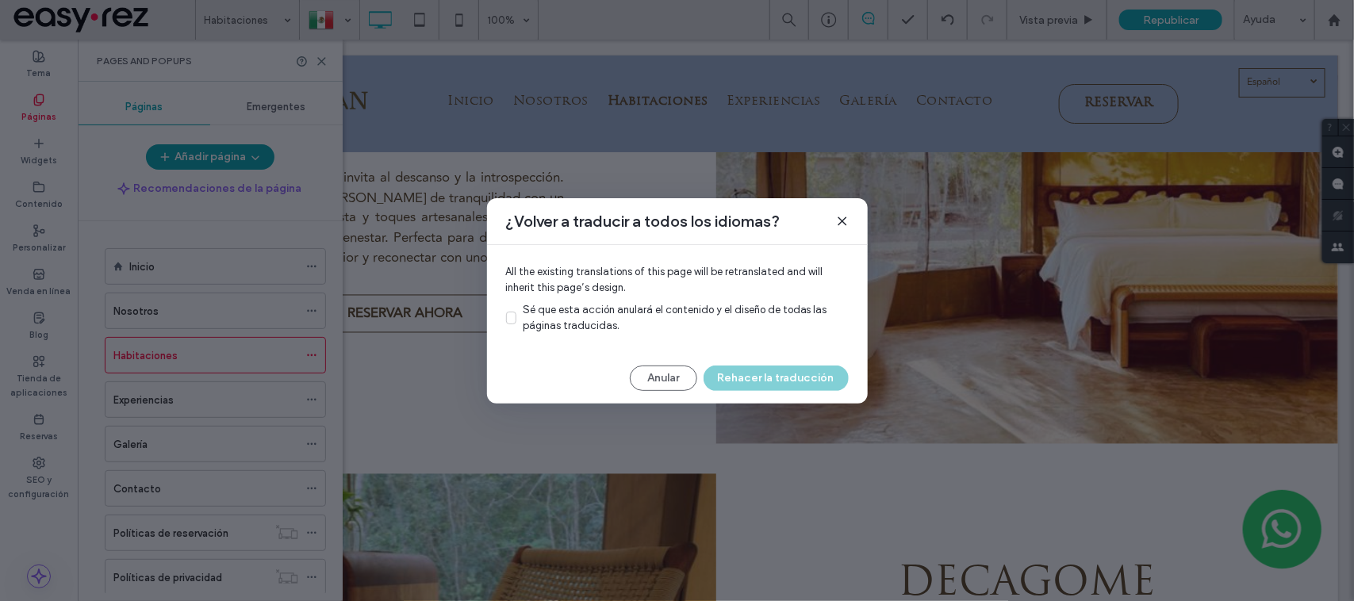
click at [537, 326] on span "Sé que esta acción anulará el contenido y el diseño de todas las páginas traduc…" at bounding box center [675, 318] width 305 height 28
click at [760, 386] on button "Rehacer la traducción" at bounding box center [776, 378] width 145 height 25
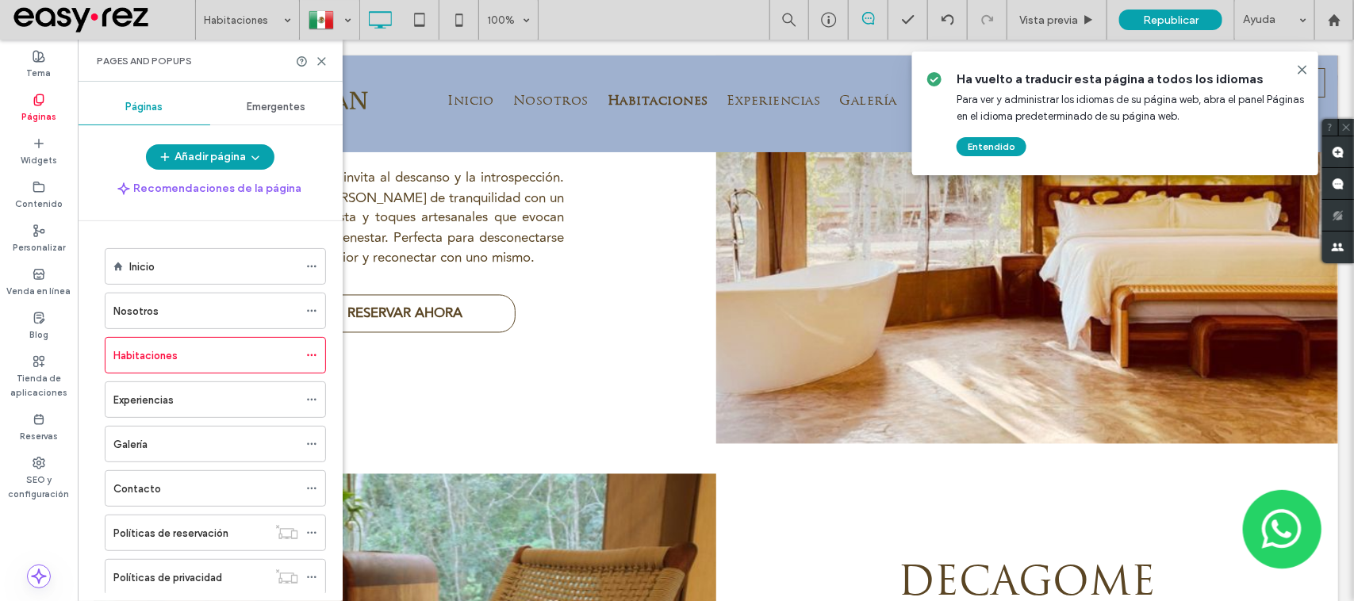
scroll to position [1178, 0]
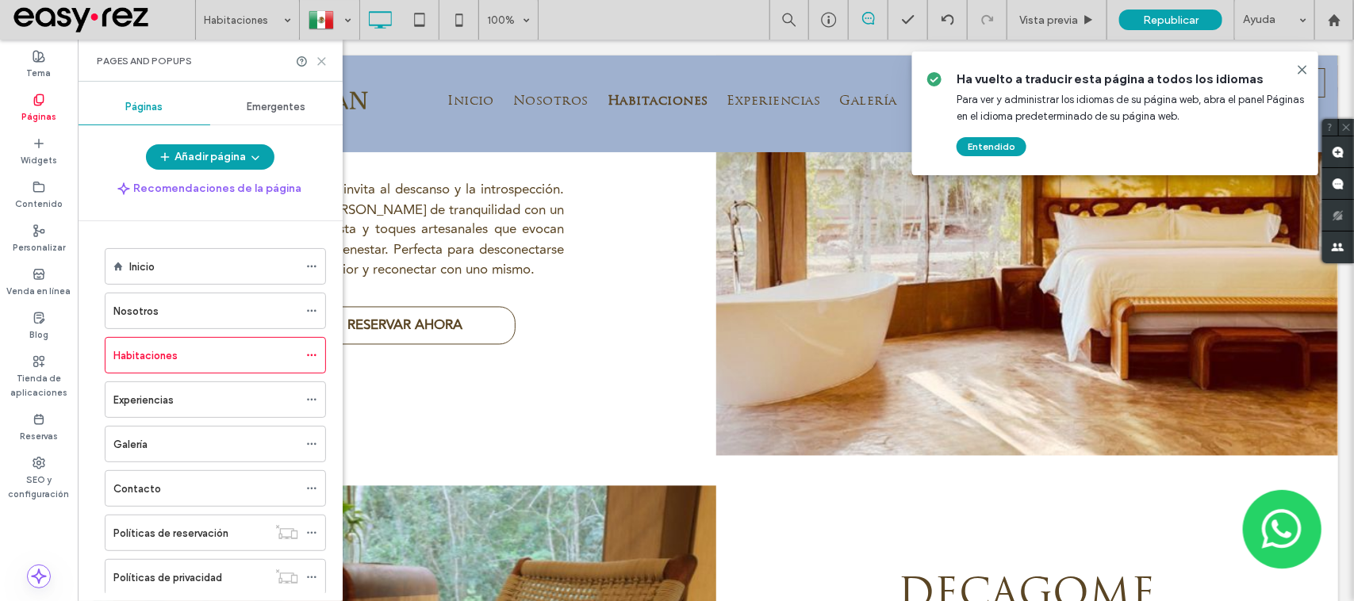
click at [324, 60] on icon at bounding box center [322, 62] width 12 height 12
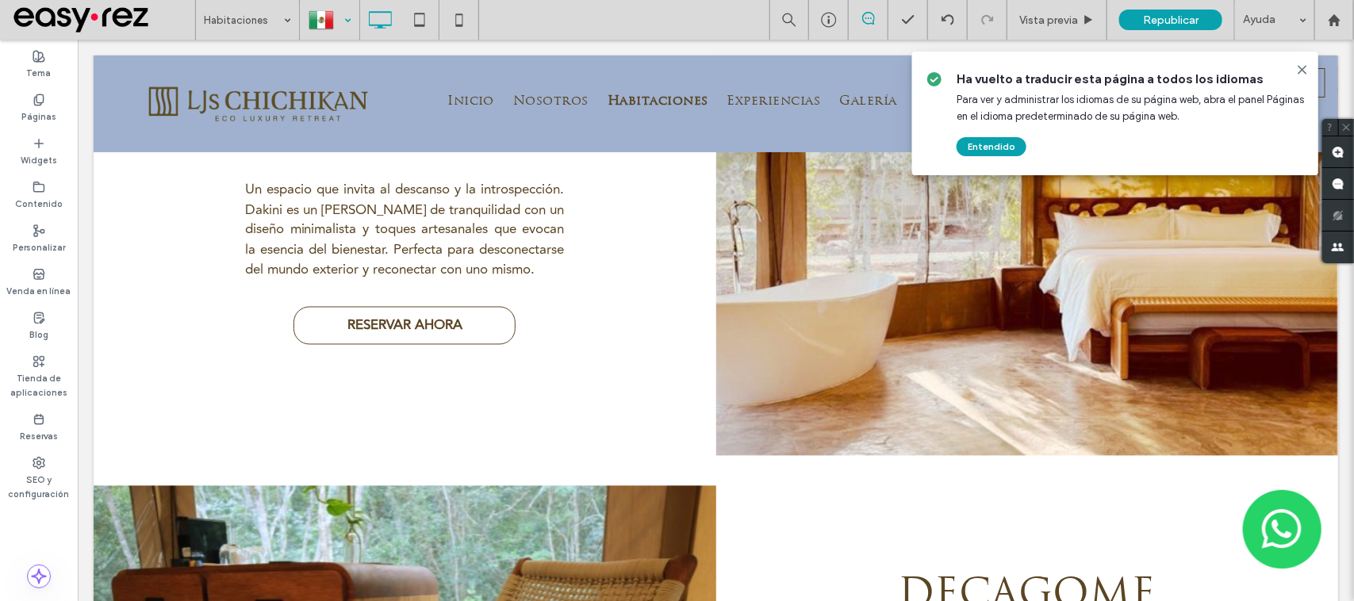
click at [347, 21] on div at bounding box center [330, 20] width 58 height 38
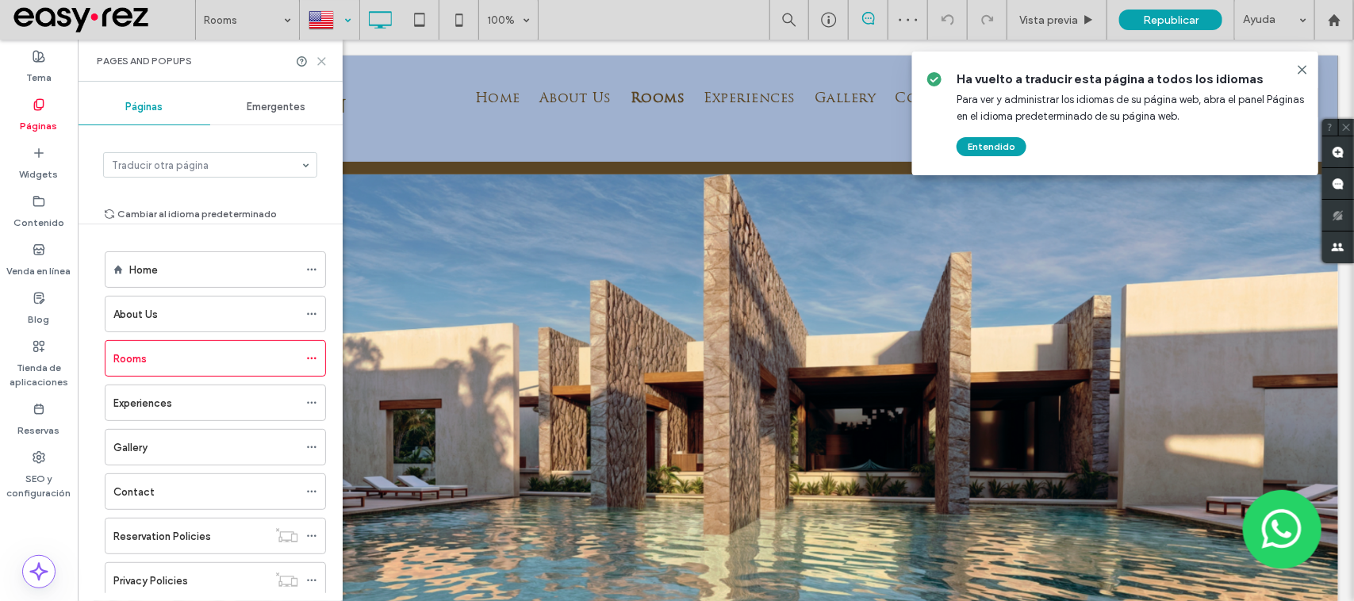
drag, startPoint x: 318, startPoint y: 60, endPoint x: 285, endPoint y: 30, distance: 44.9
click at [318, 60] on icon at bounding box center [322, 62] width 12 height 12
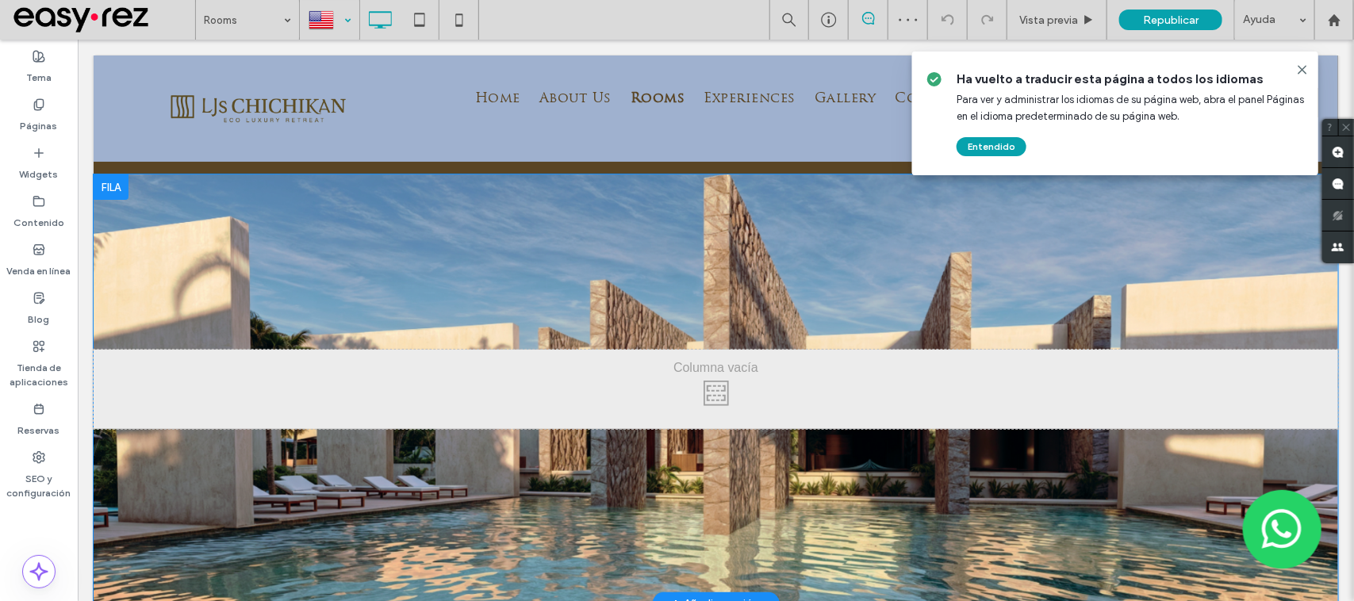
scroll to position [8, 0]
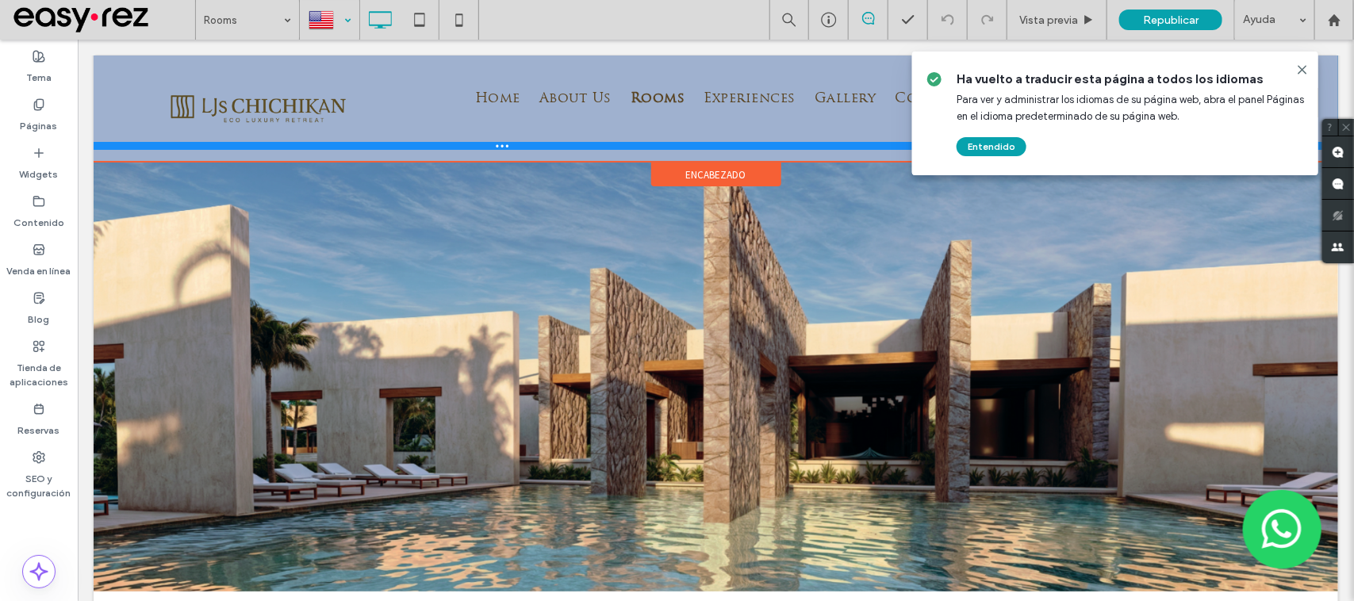
drag, startPoint x: 584, startPoint y: 162, endPoint x: 581, endPoint y: 147, distance: 15.4
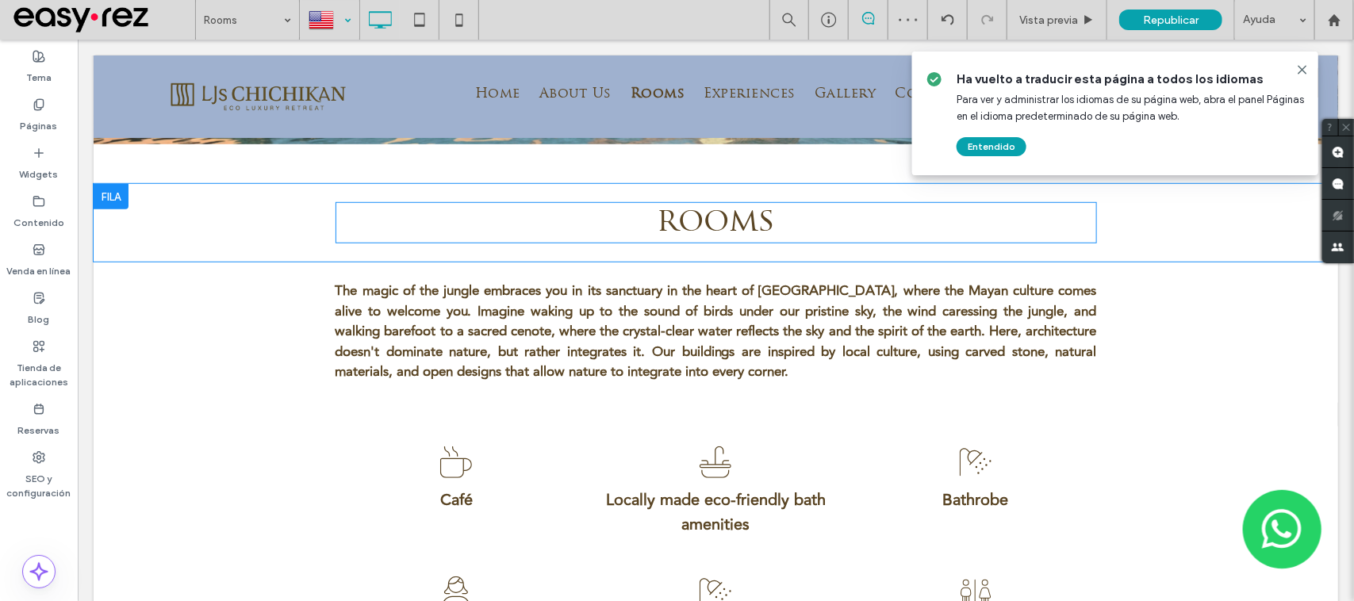
scroll to position [405, 0]
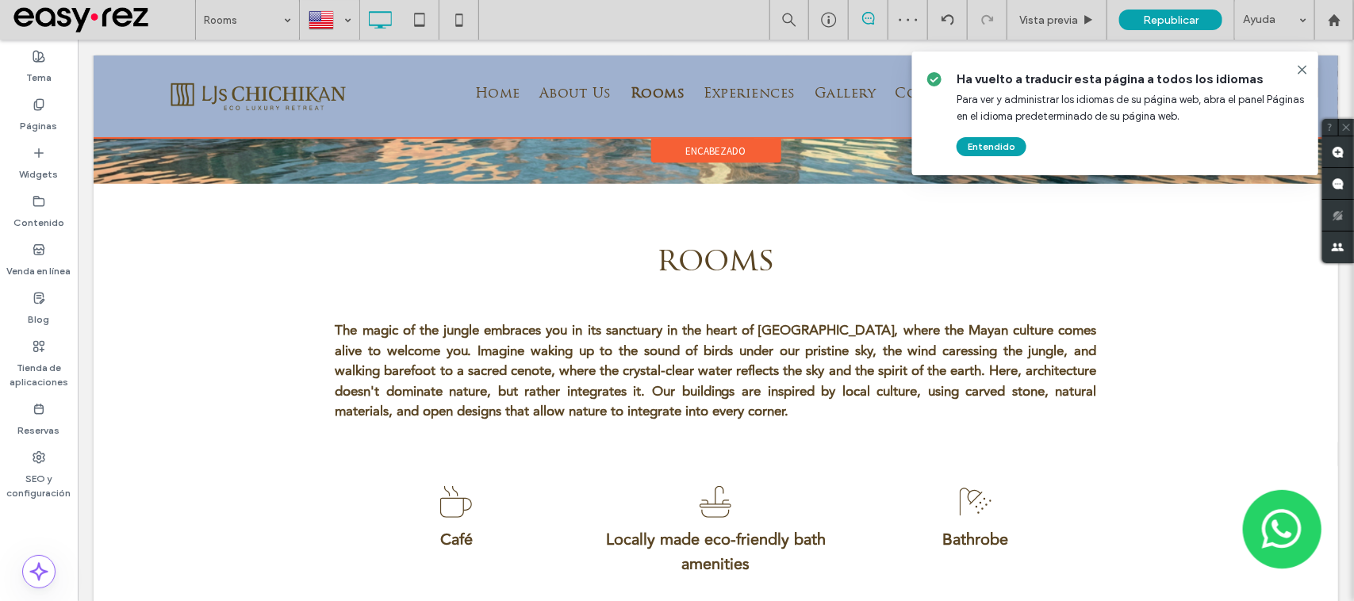
drag, startPoint x: 410, startPoint y: 39, endPoint x: 282, endPoint y: 59, distance: 130.0
click at [223, 91] on div at bounding box center [715, 96] width 1245 height 83
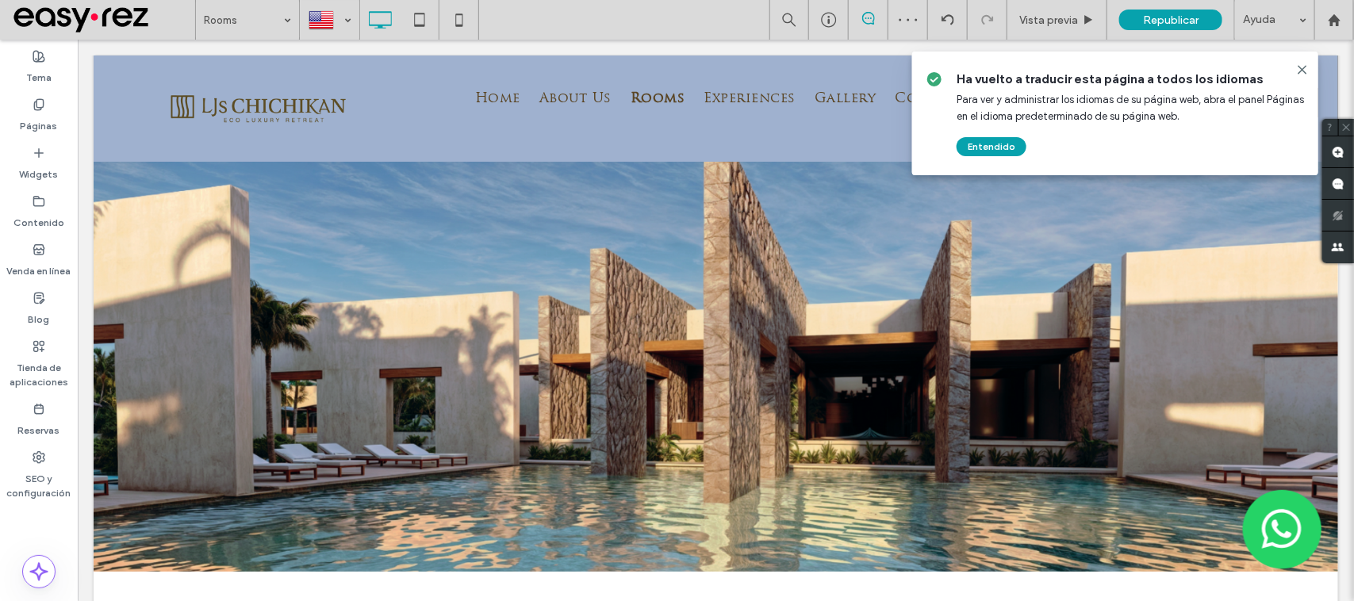
scroll to position [0, 0]
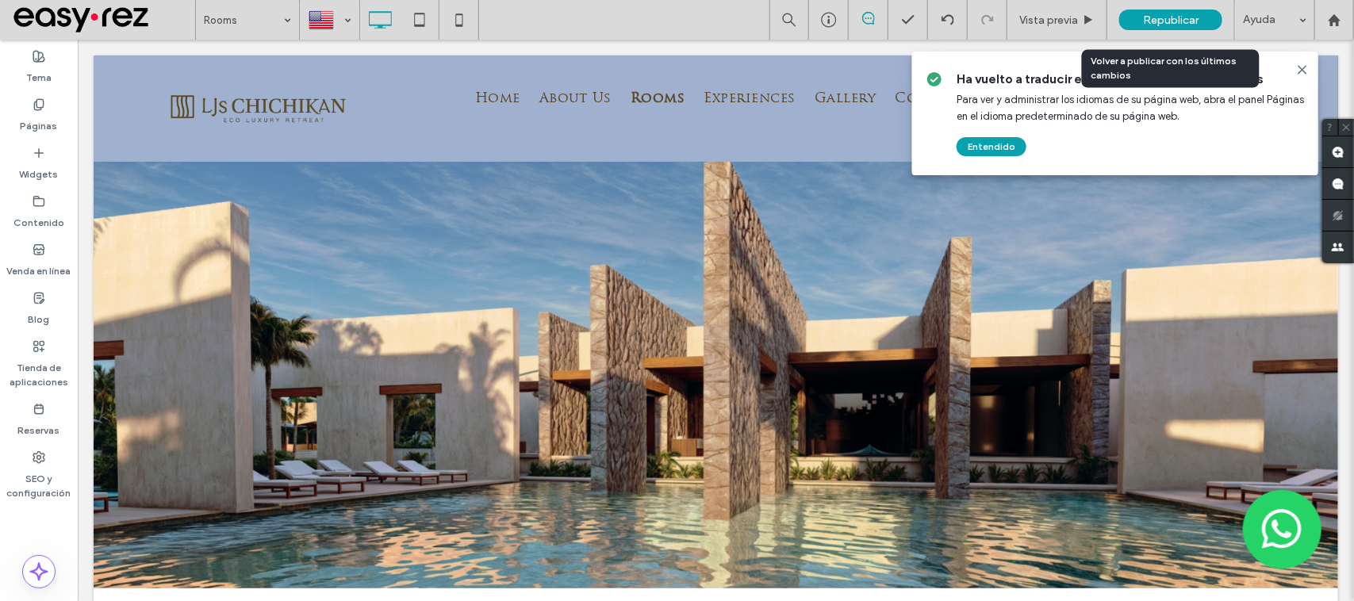
click at [1190, 21] on span "Republicar" at bounding box center [1171, 19] width 56 height 13
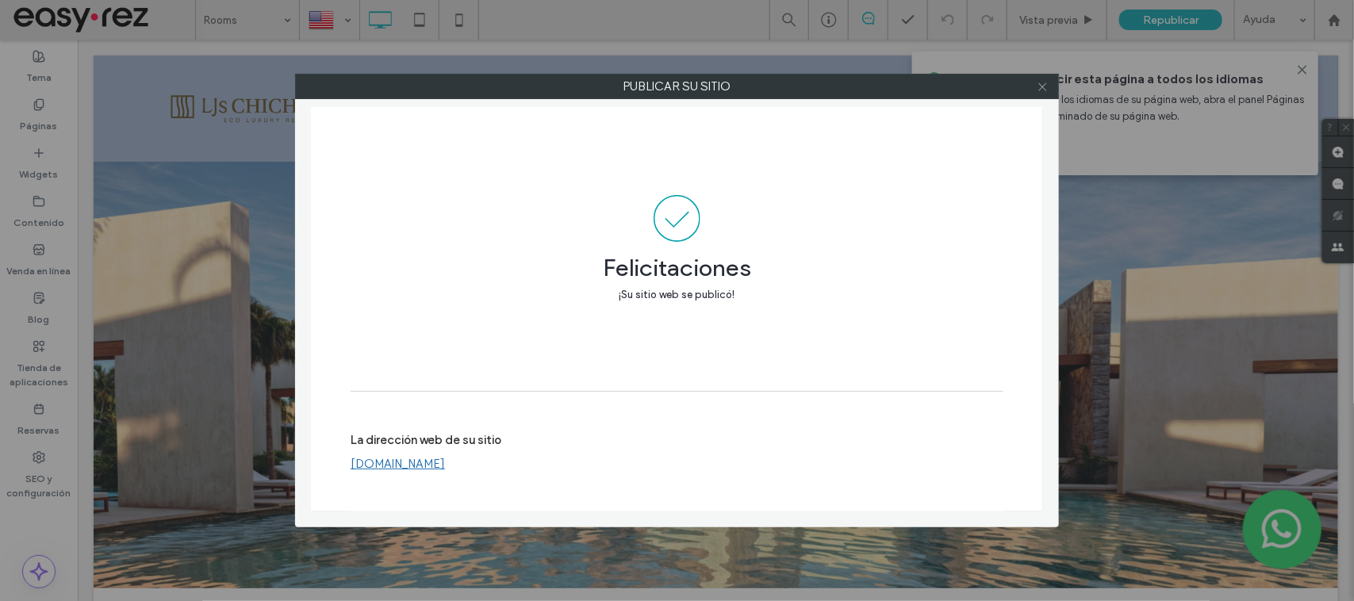
click at [1037, 89] on icon at bounding box center [1043, 87] width 12 height 12
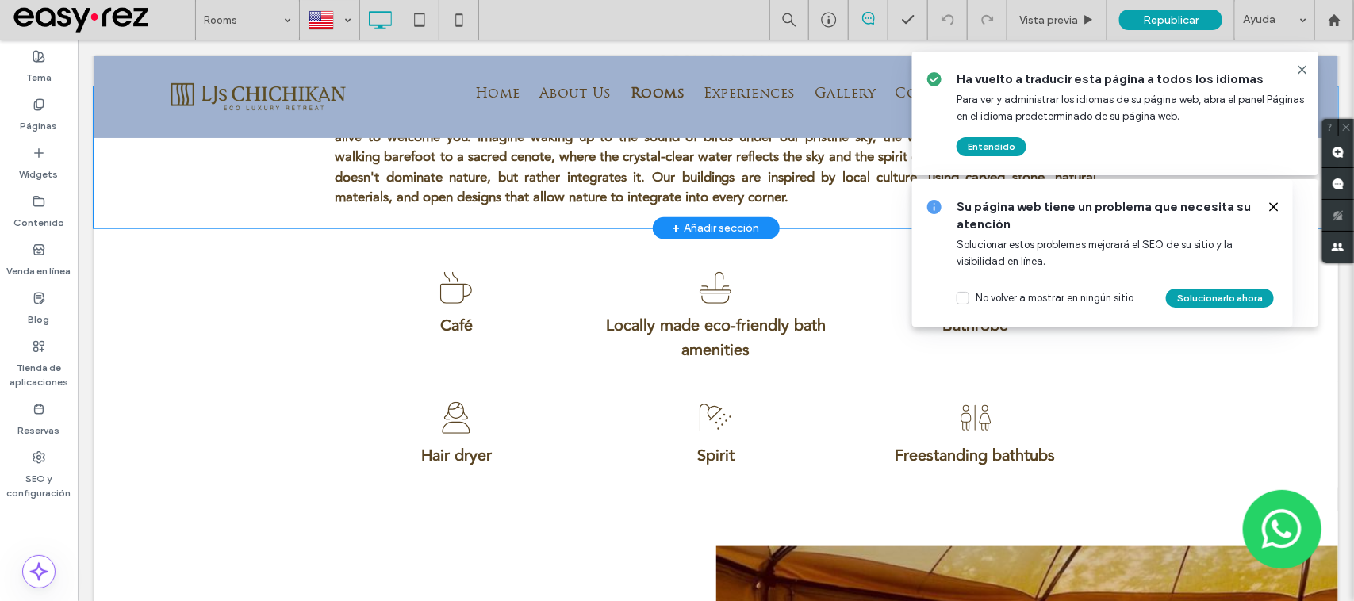
scroll to position [397, 0]
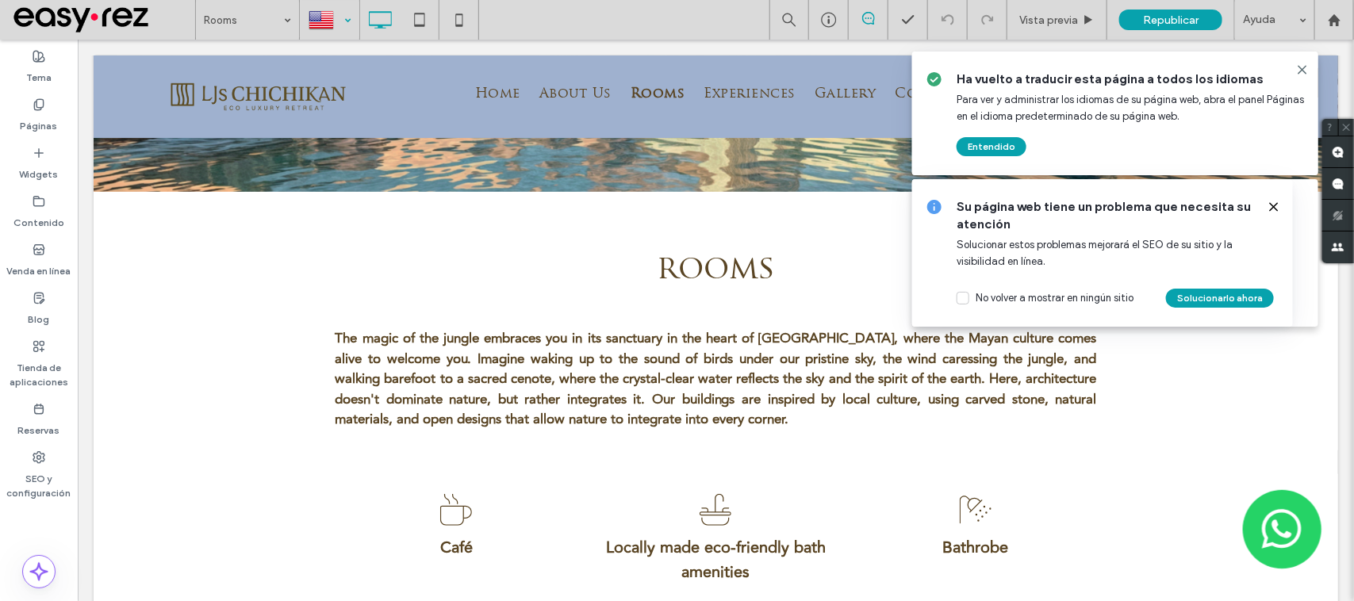
click at [339, 13] on div at bounding box center [330, 20] width 58 height 38
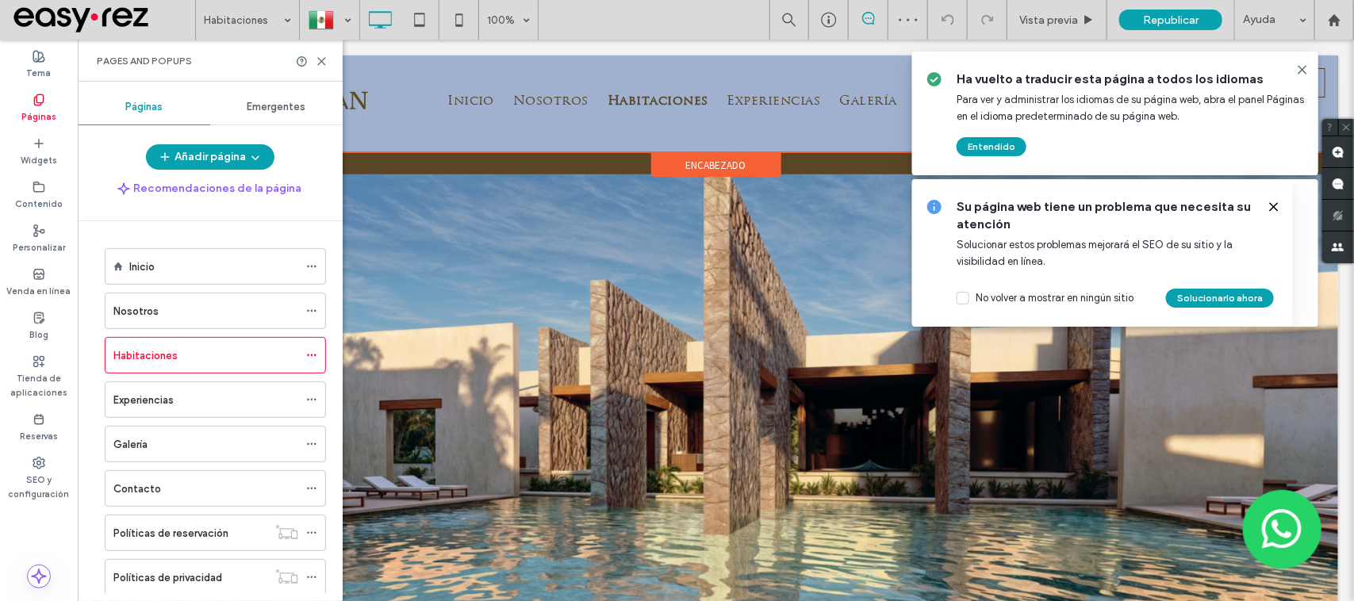
scroll to position [397, 0]
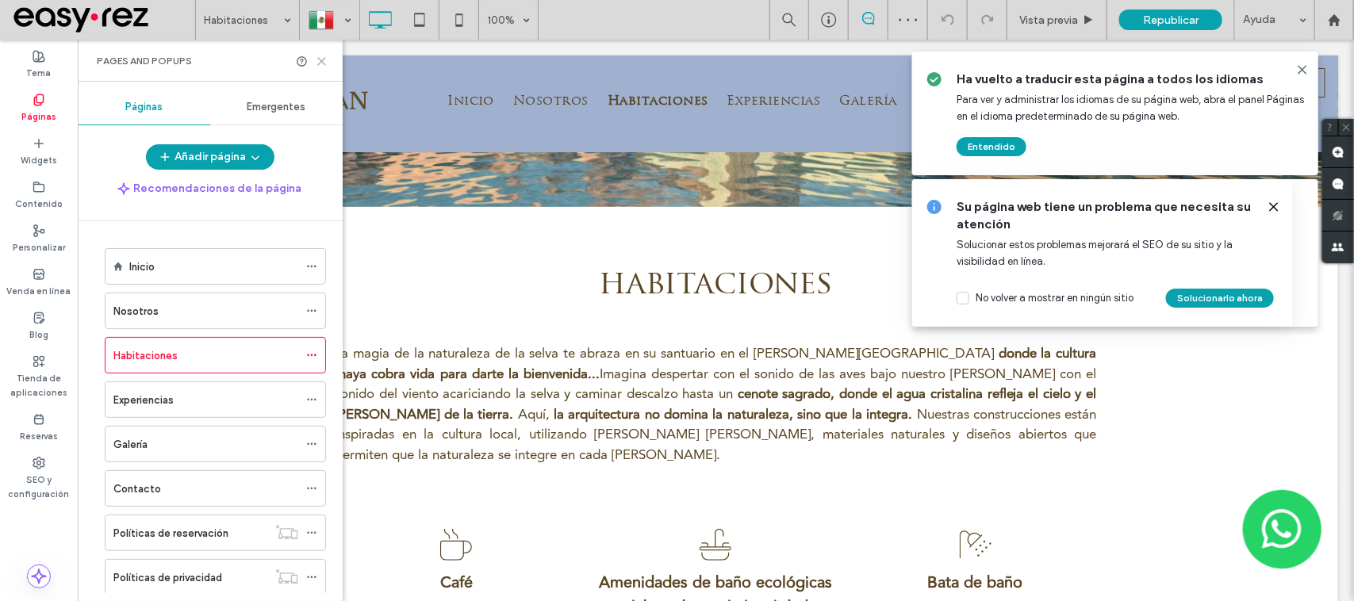
click at [318, 60] on icon at bounding box center [322, 62] width 12 height 12
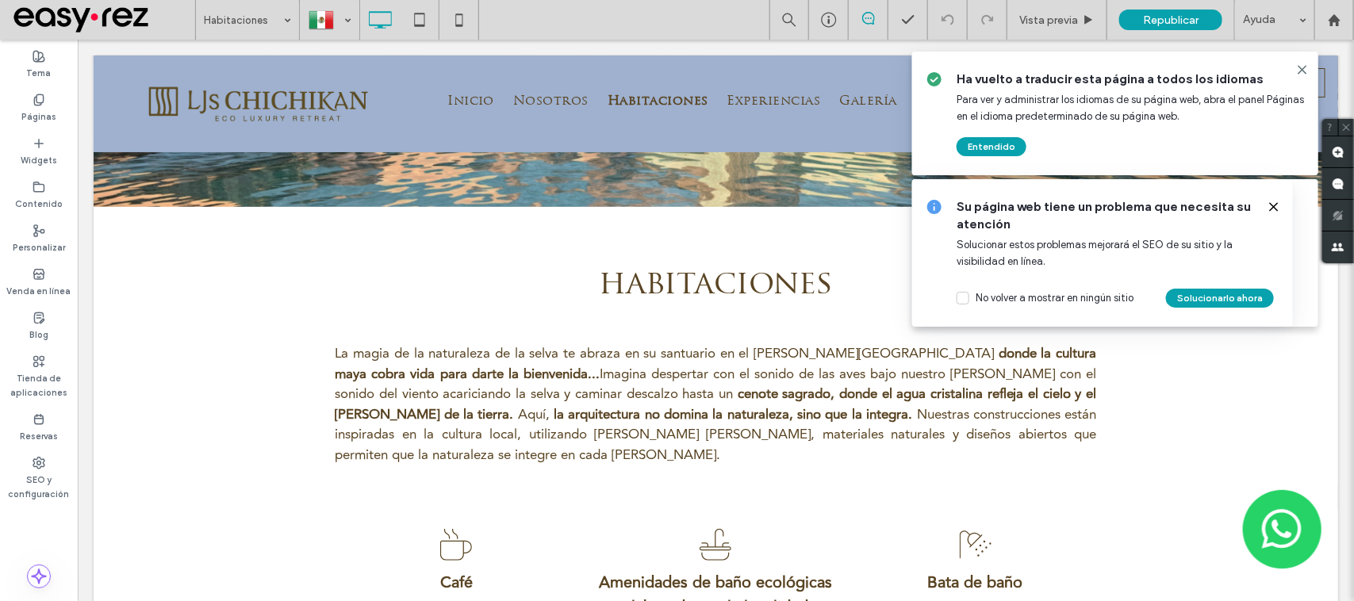
click at [1311, 70] on div at bounding box center [1302, 69] width 19 height 13
click at [1305, 72] on use at bounding box center [1302, 69] width 7 height 7
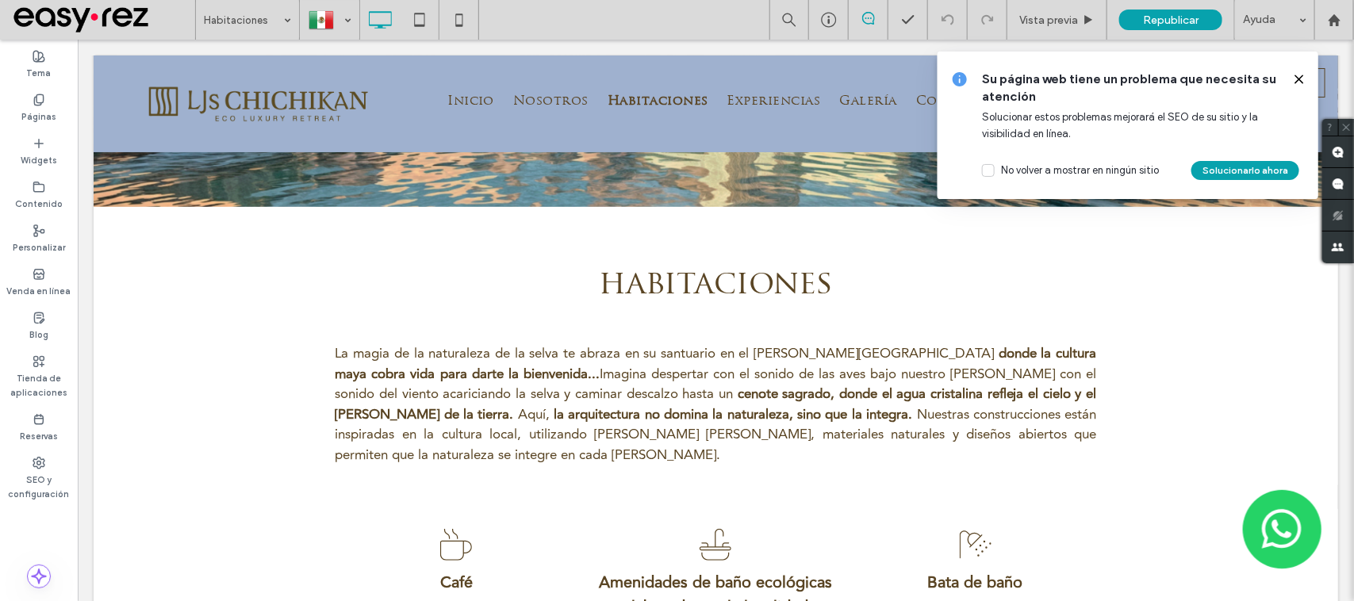
click at [1300, 83] on icon at bounding box center [1299, 79] width 13 height 13
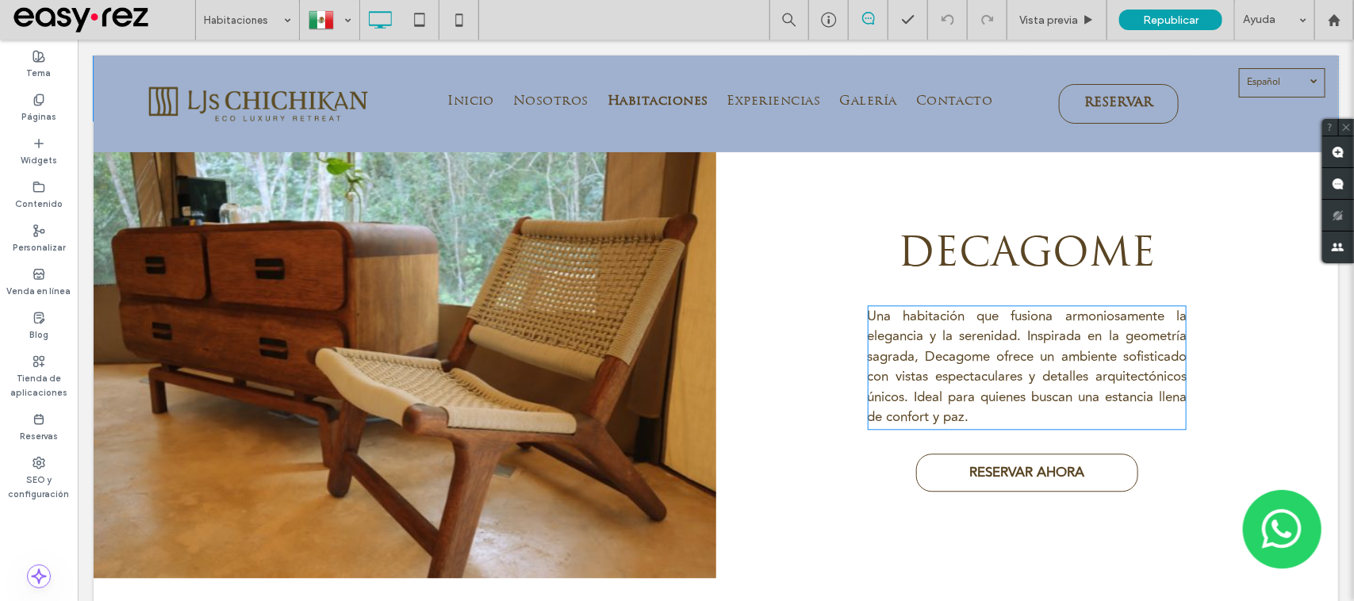
scroll to position [1190, 0]
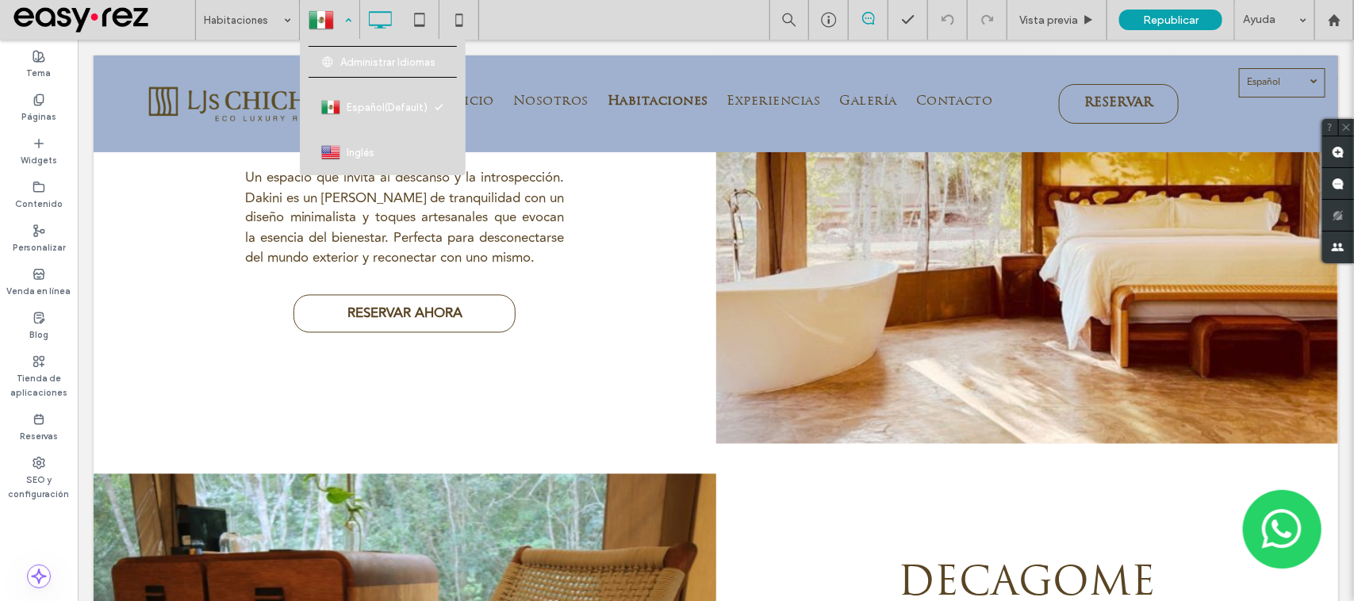
click at [328, 21] on div at bounding box center [330, 20] width 58 height 38
drag, startPoint x: 374, startPoint y: 160, endPoint x: 374, endPoint y: 152, distance: 8.8
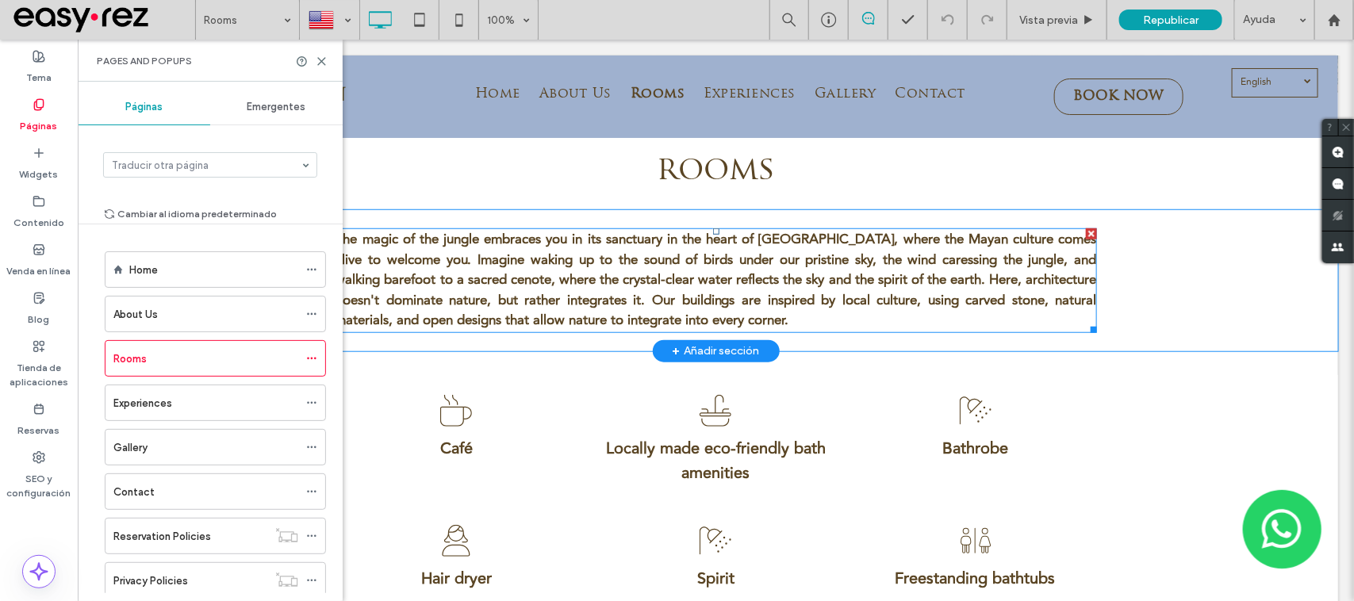
scroll to position [397, 0]
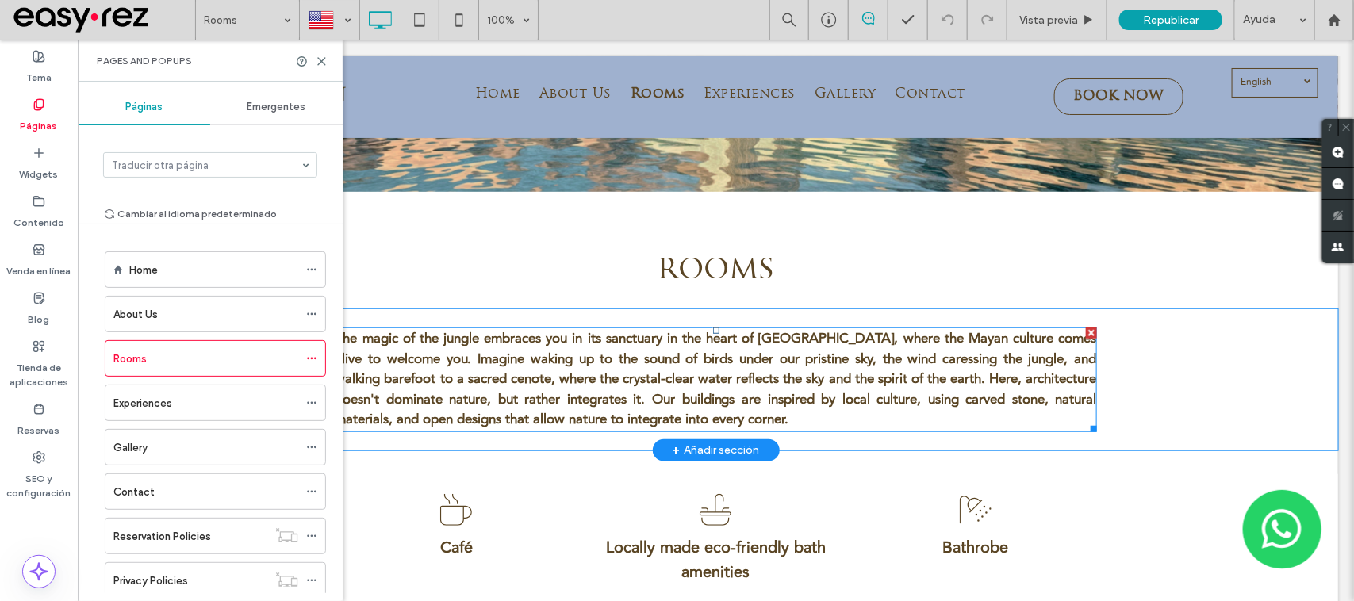
click at [712, 346] on span "The magic of the jungle embraces you in its sanctuary in the heart of Valladoli…" at bounding box center [716, 379] width 762 height 102
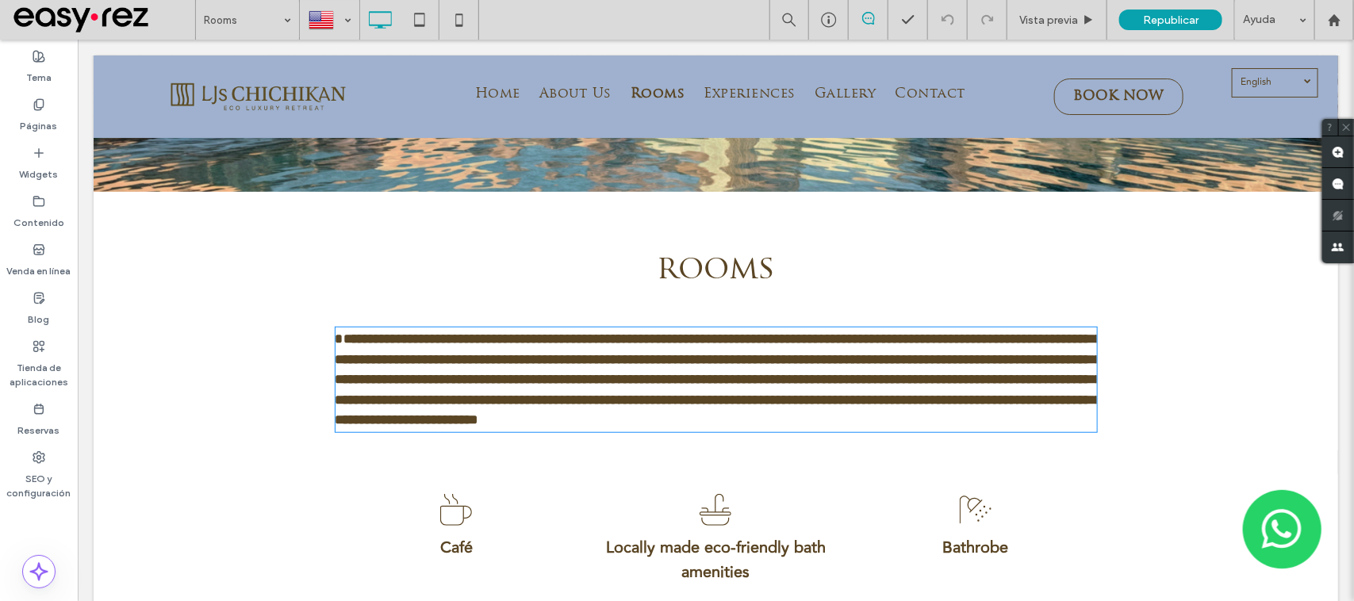
type input "**********"
type input "**"
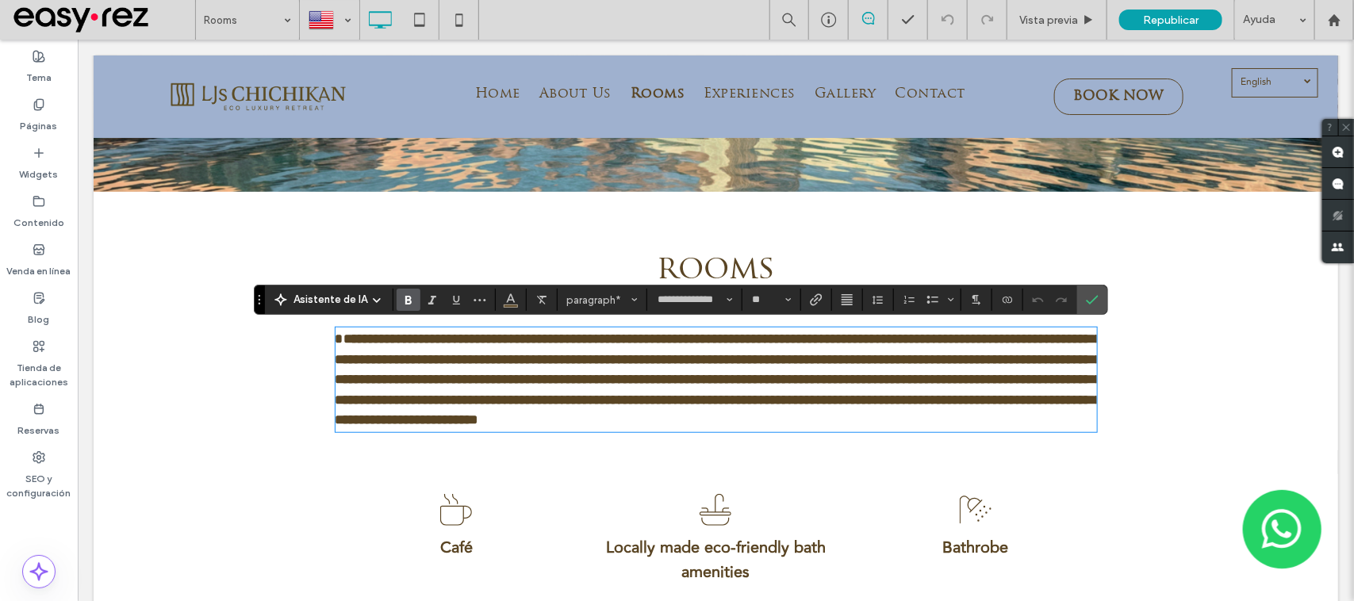
click at [840, 334] on strong "**********" at bounding box center [718, 379] width 767 height 94
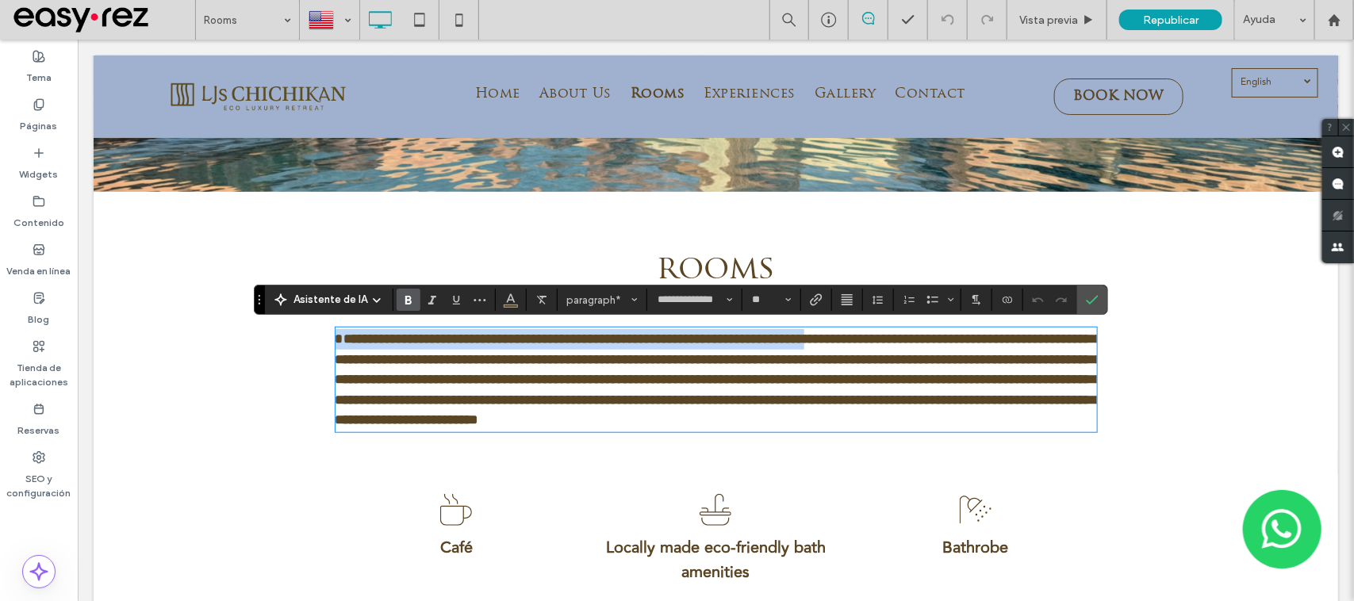
drag, startPoint x: 837, startPoint y: 334, endPoint x: 305, endPoint y: 326, distance: 532.4
click at [305, 326] on div "**********" at bounding box center [715, 379] width 1245 height 141
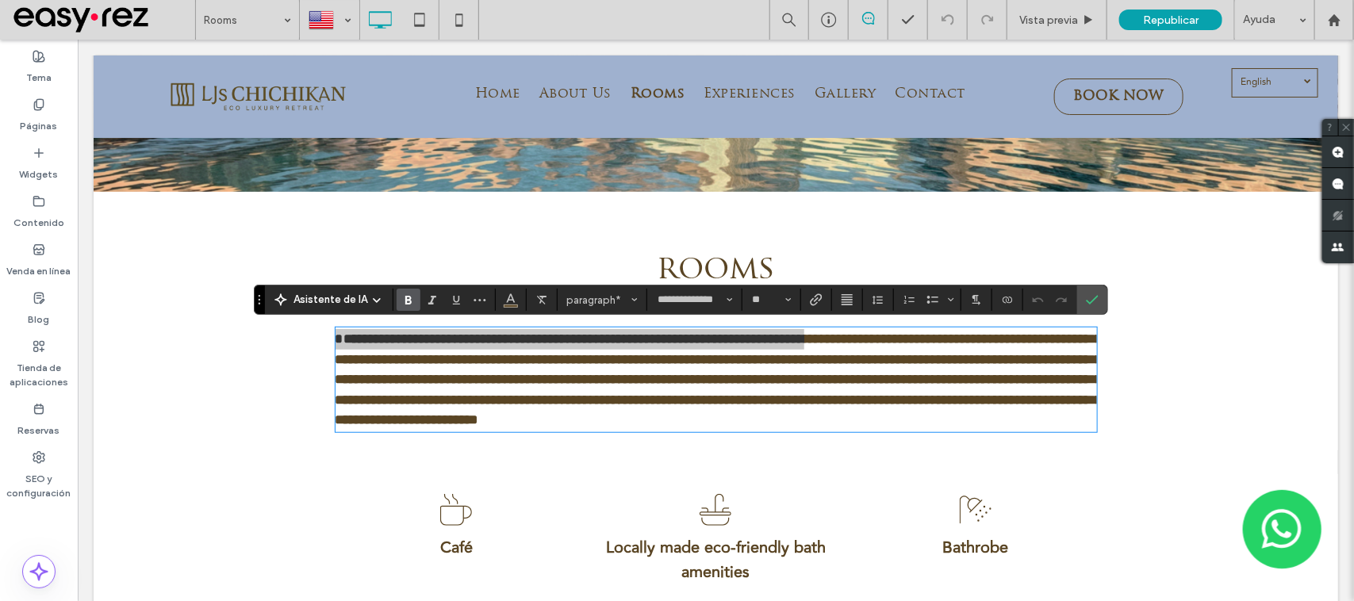
click at [413, 298] on icon "Negrilla" at bounding box center [408, 300] width 13 height 13
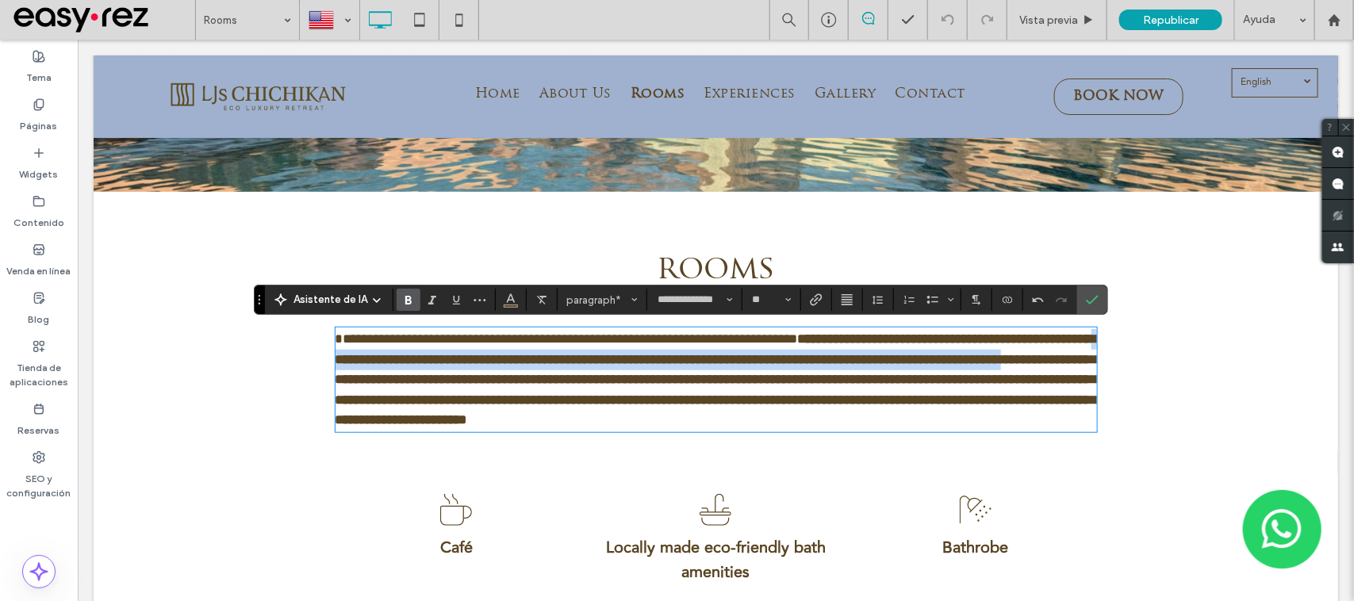
drag, startPoint x: 420, startPoint y: 356, endPoint x: 413, endPoint y: 377, distance: 21.6
click at [413, 377] on strong "**********" at bounding box center [718, 379] width 767 height 94
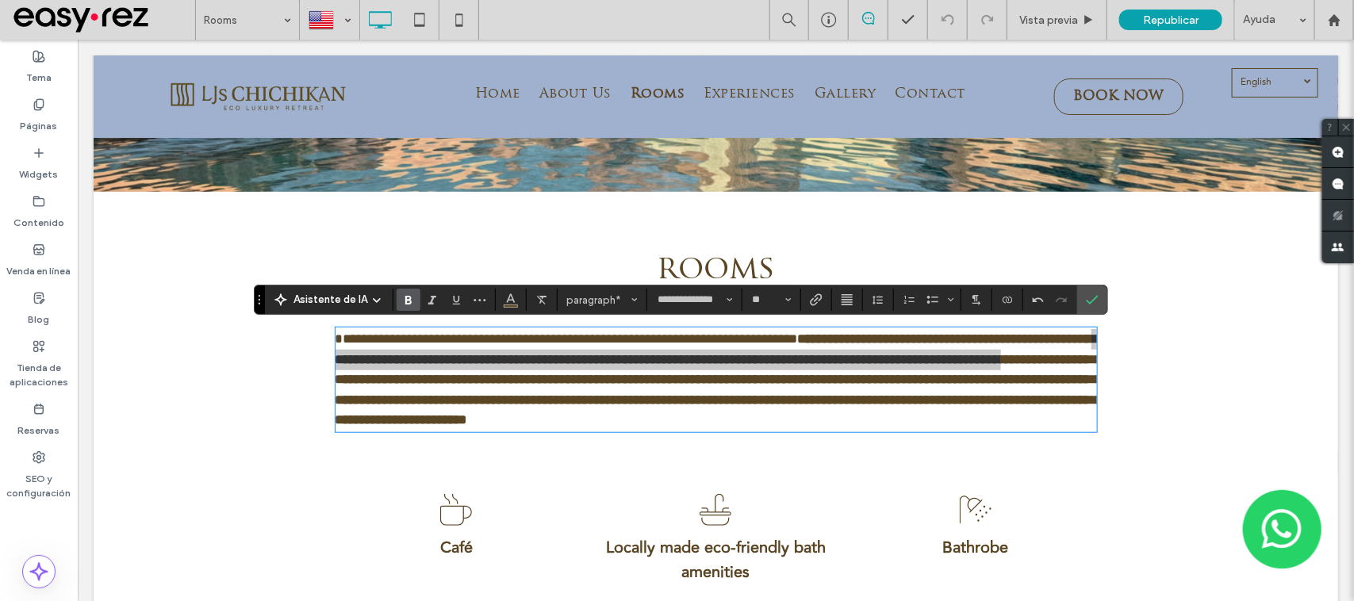
click at [410, 302] on use "Negrilla" at bounding box center [408, 300] width 6 height 9
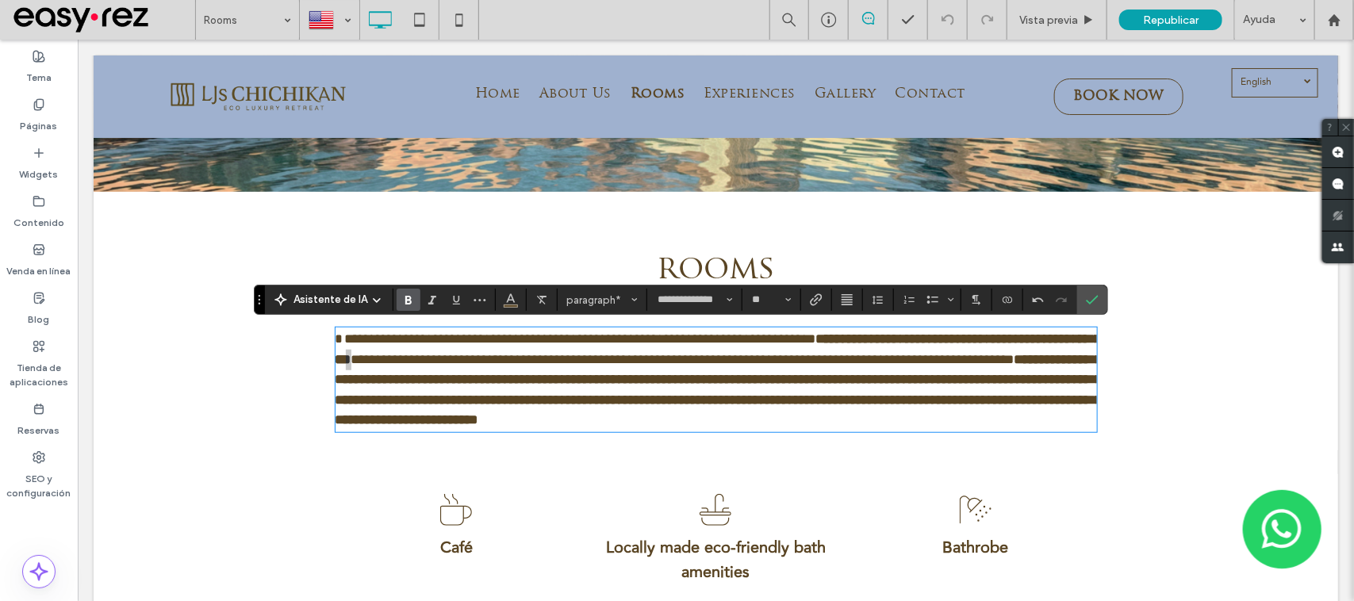
click at [405, 294] on icon "Negrilla" at bounding box center [408, 300] width 13 height 13
click at [442, 360] on span "**********" at bounding box center [674, 358] width 678 height 13
drag, startPoint x: 979, startPoint y: 368, endPoint x: 1012, endPoint y: 371, distance: 33.4
click at [1012, 371] on strong "**********" at bounding box center [718, 389] width 767 height 75
click at [406, 303] on use "Negrilla" at bounding box center [408, 300] width 6 height 9
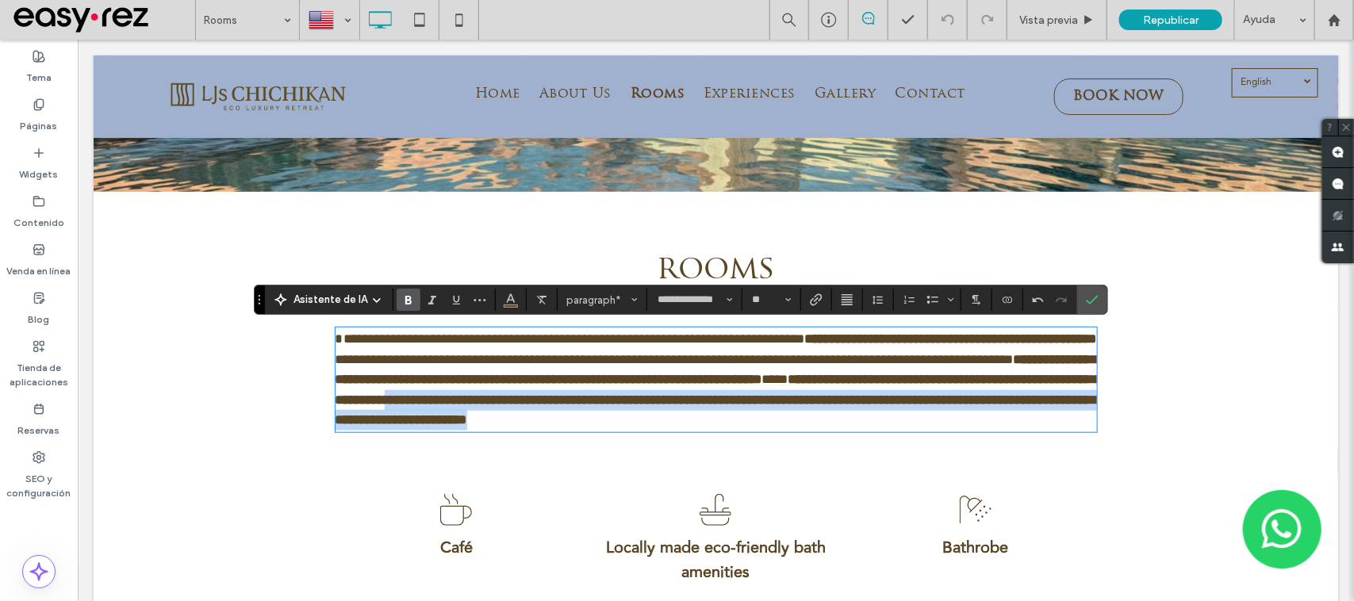
drag, startPoint x: 646, startPoint y: 390, endPoint x: 806, endPoint y: 413, distance: 161.8
click at [806, 413] on p "**********" at bounding box center [716, 379] width 762 height 102
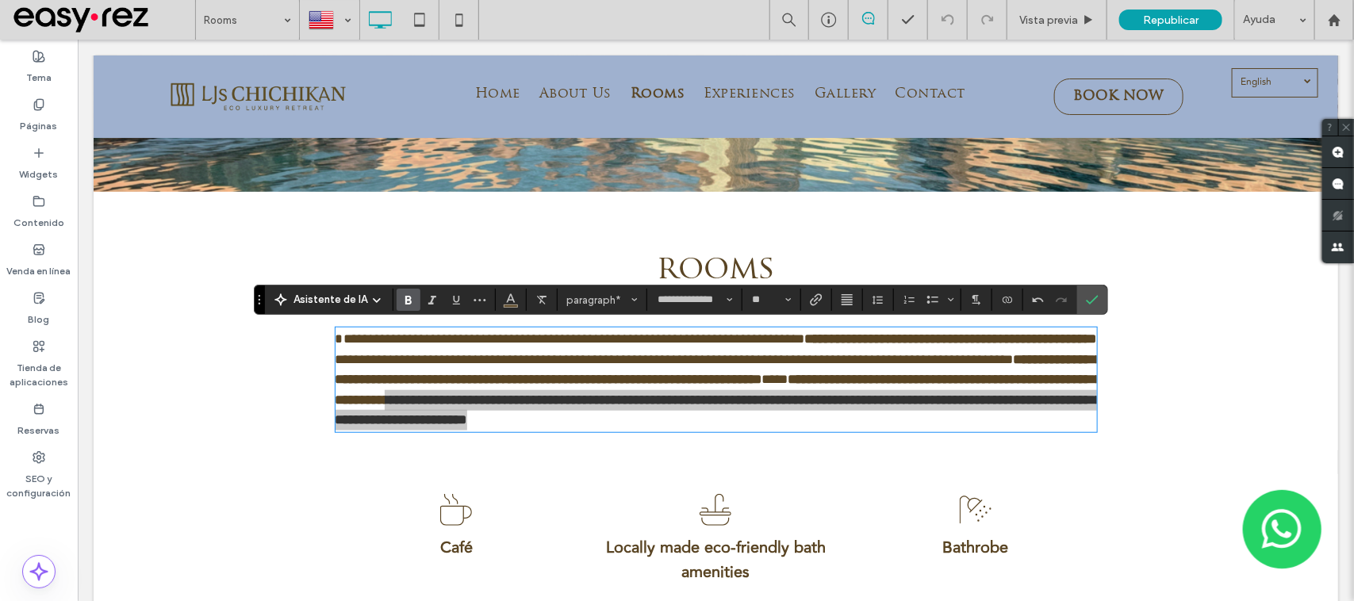
click at [410, 301] on use "Negrilla" at bounding box center [408, 300] width 6 height 9
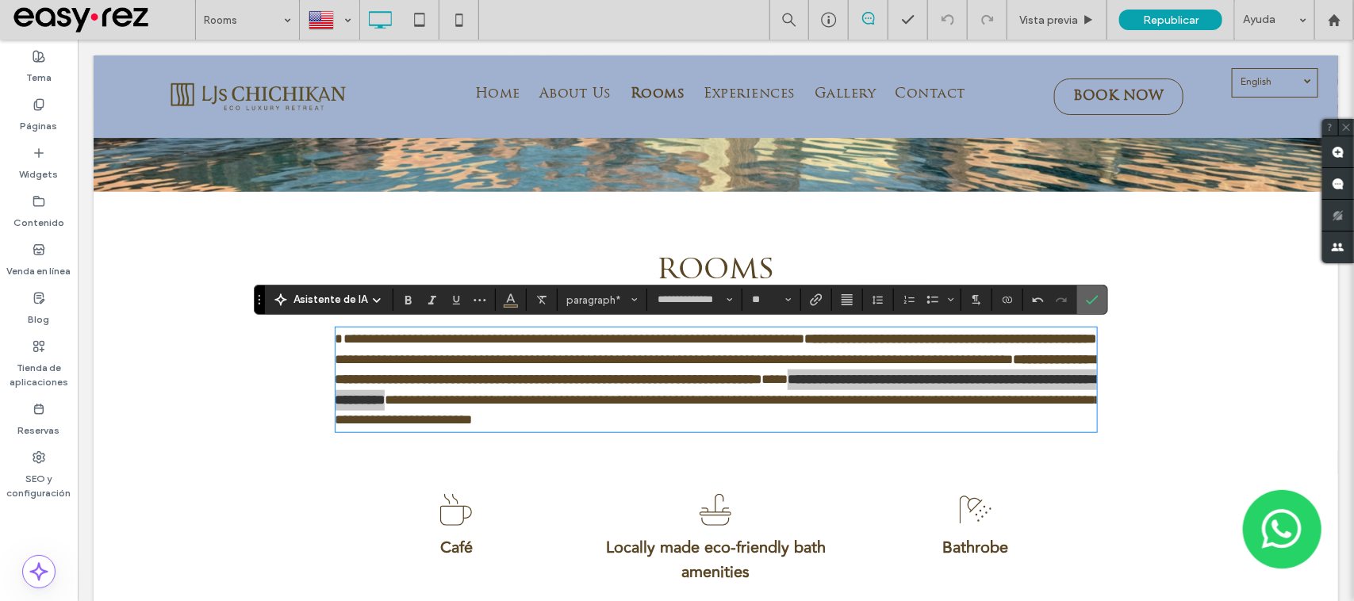
click at [1087, 298] on icon "Confirmar" at bounding box center [1092, 300] width 13 height 13
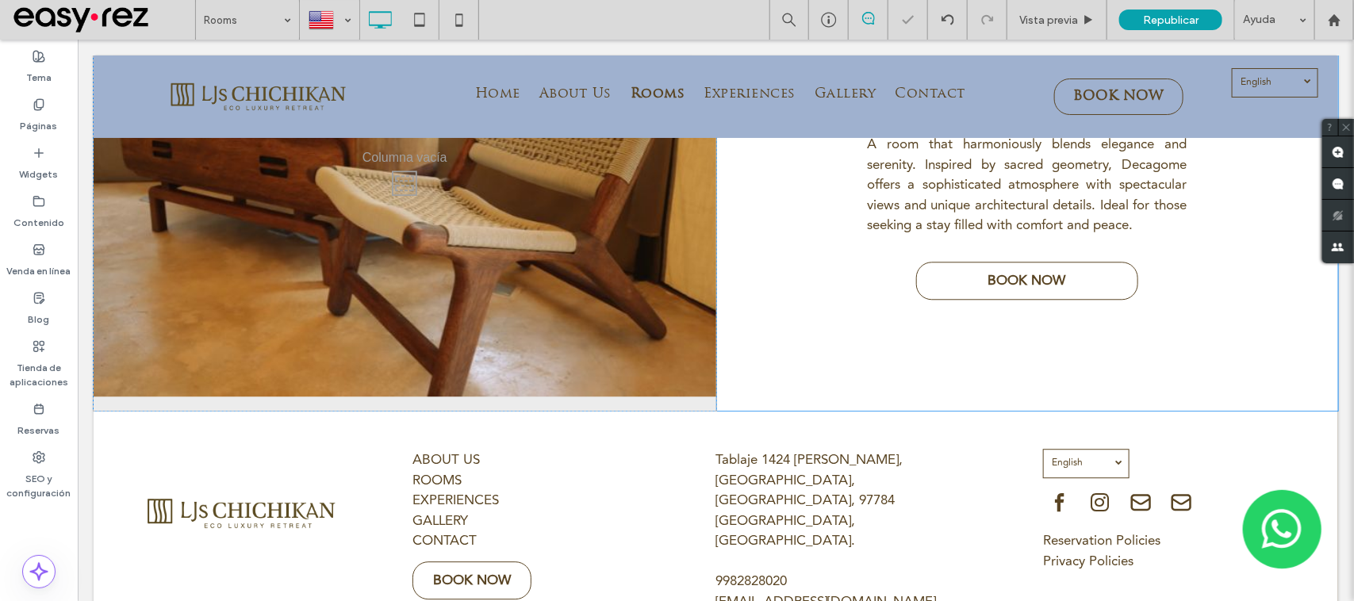
scroll to position [1686, 0]
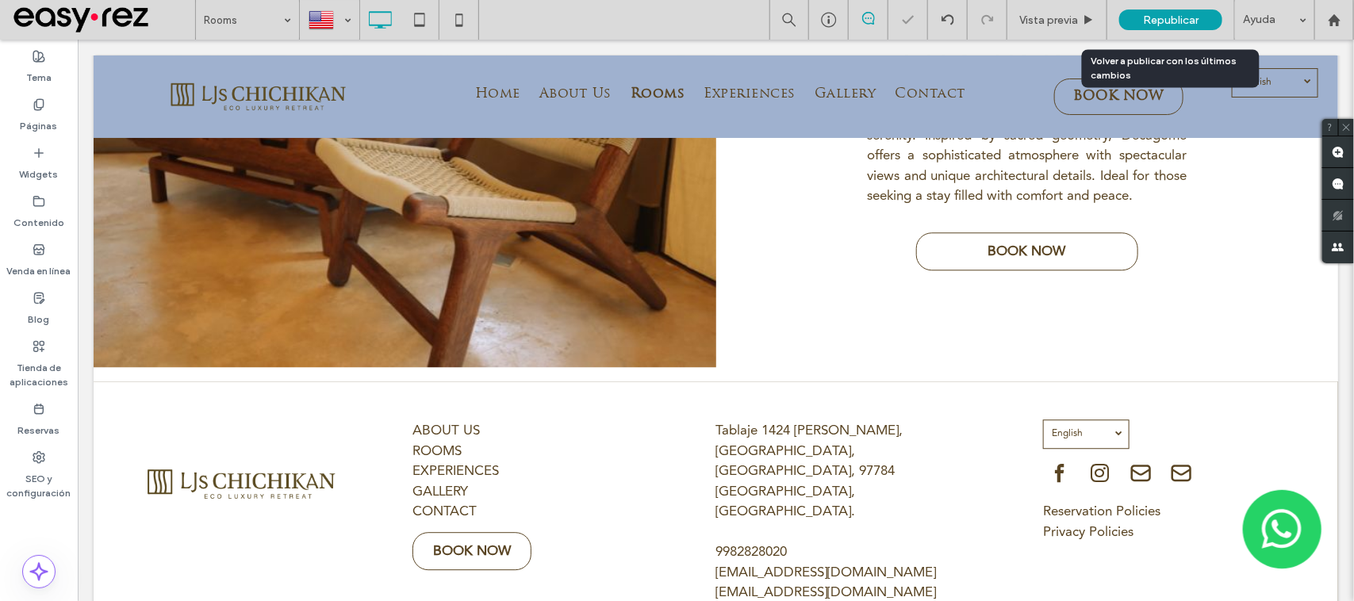
click at [1132, 28] on div "Republicar" at bounding box center [1170, 20] width 103 height 21
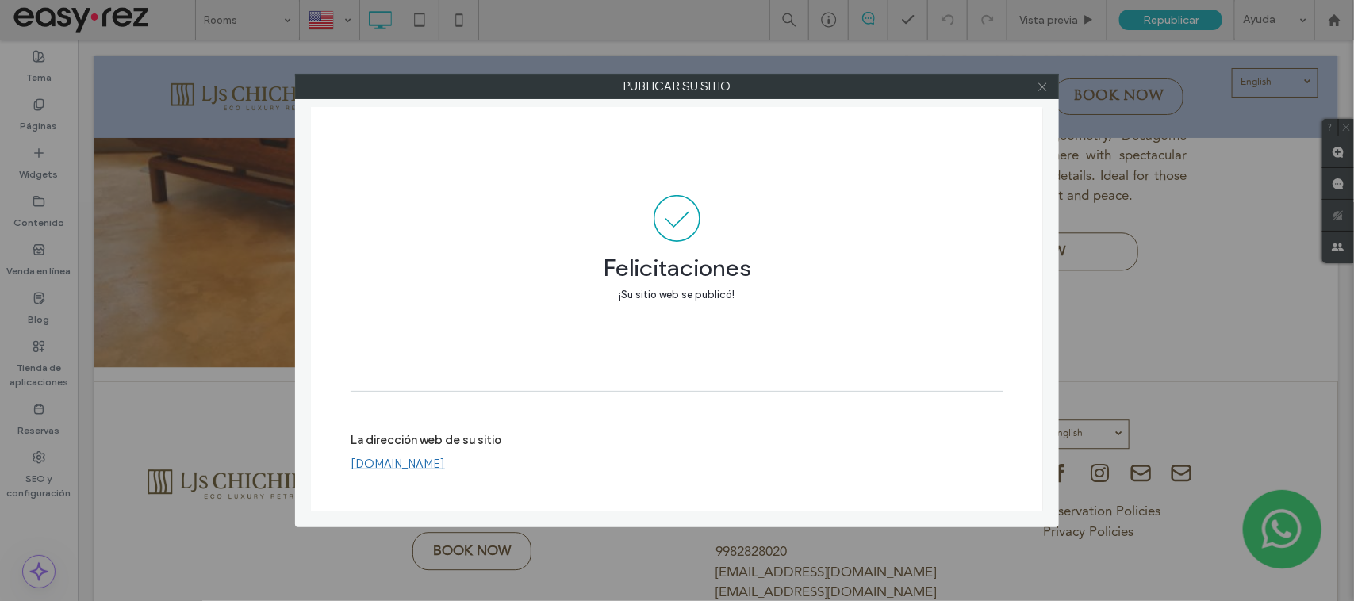
click at [1042, 83] on icon at bounding box center [1043, 87] width 12 height 12
